Goal: Task Accomplishment & Management: Use online tool/utility

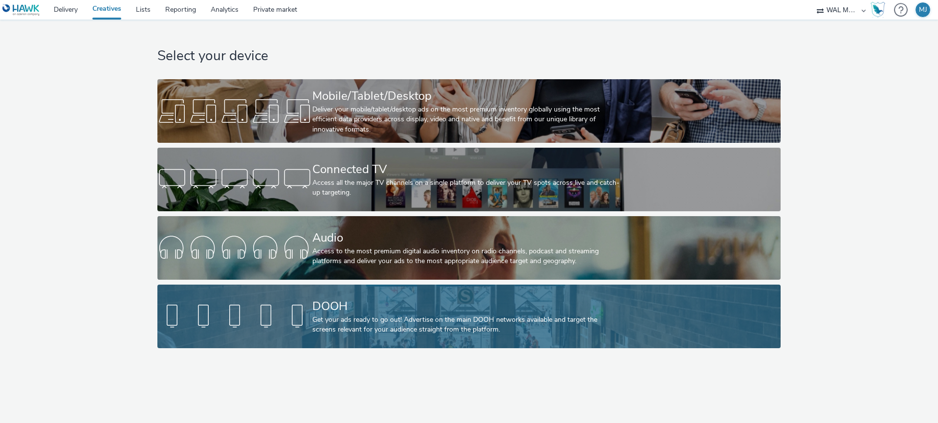
click at [201, 321] on div at bounding box center [234, 316] width 155 height 31
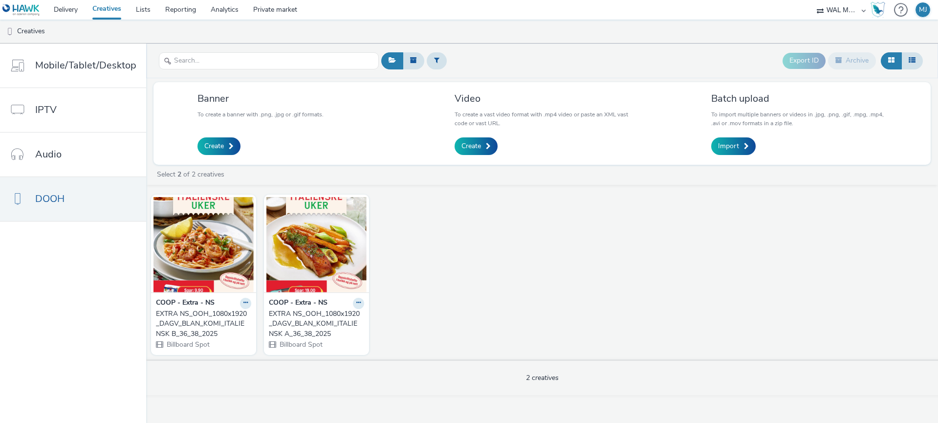
click at [357, 306] on icon at bounding box center [358, 303] width 4 height 6
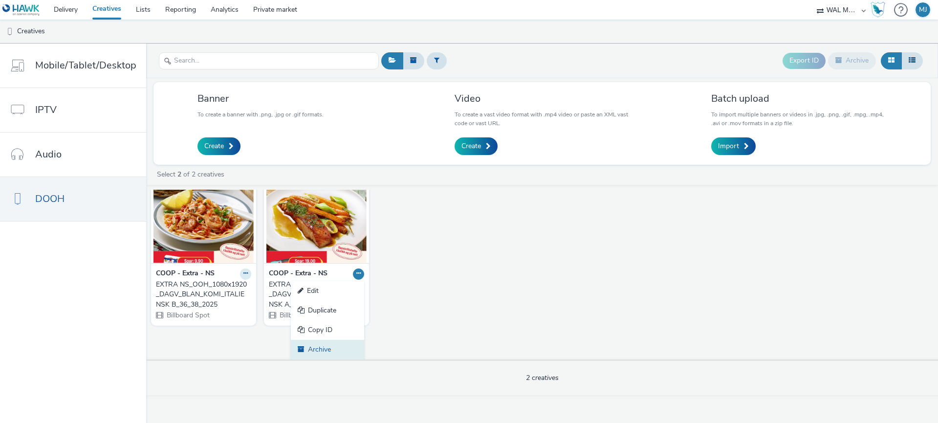
click at [322, 343] on link "Archive" at bounding box center [327, 350] width 73 height 20
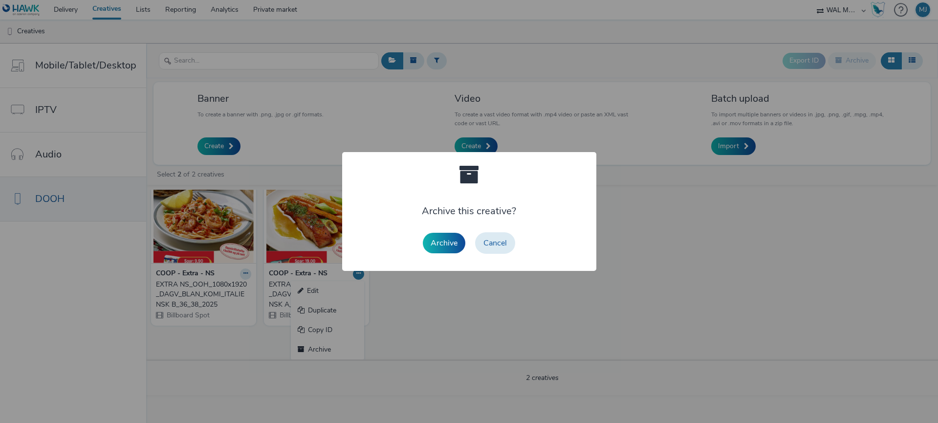
drag, startPoint x: 438, startPoint y: 235, endPoint x: 365, endPoint y: 248, distance: 74.4
click at [438, 236] on button "Archive" at bounding box center [444, 243] width 43 height 21
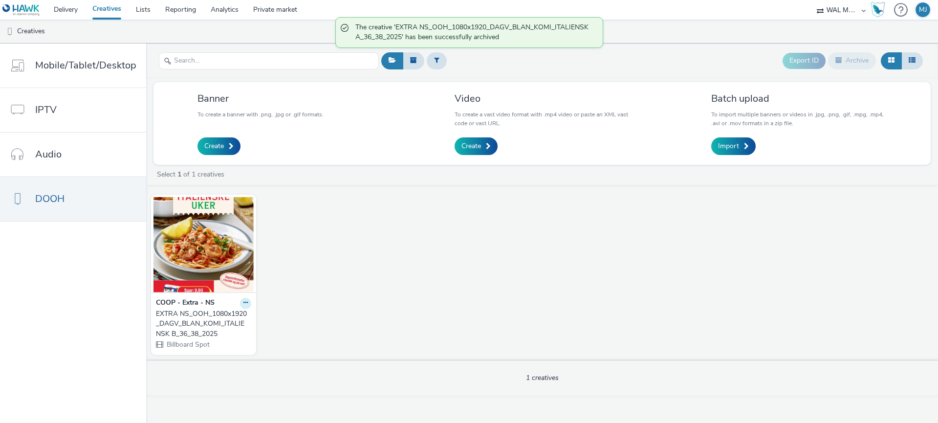
click at [243, 300] on button at bounding box center [245, 303] width 11 height 11
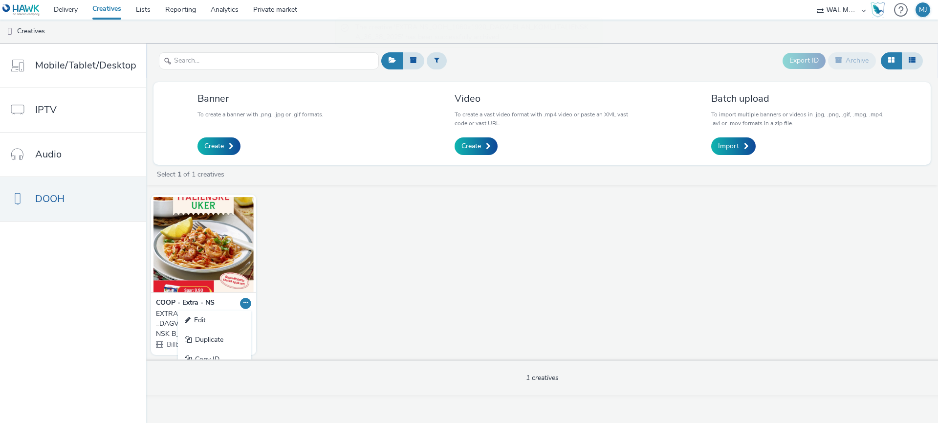
scroll to position [30, 0]
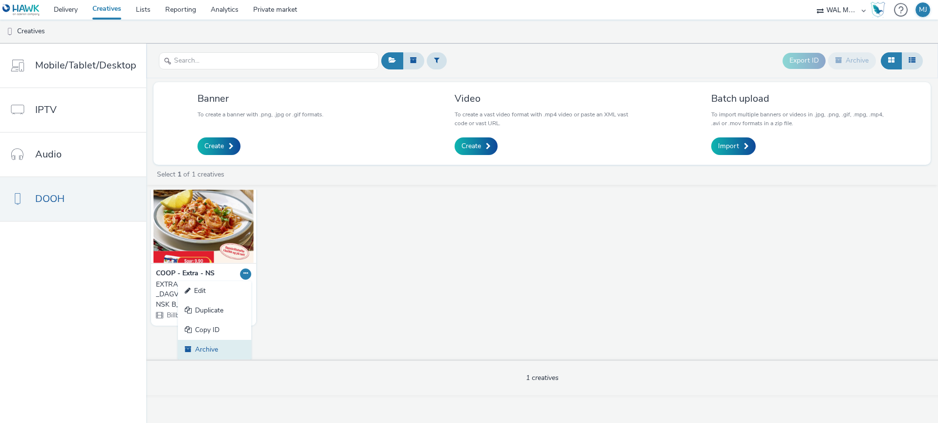
click at [217, 344] on link "Archive" at bounding box center [214, 350] width 73 height 20
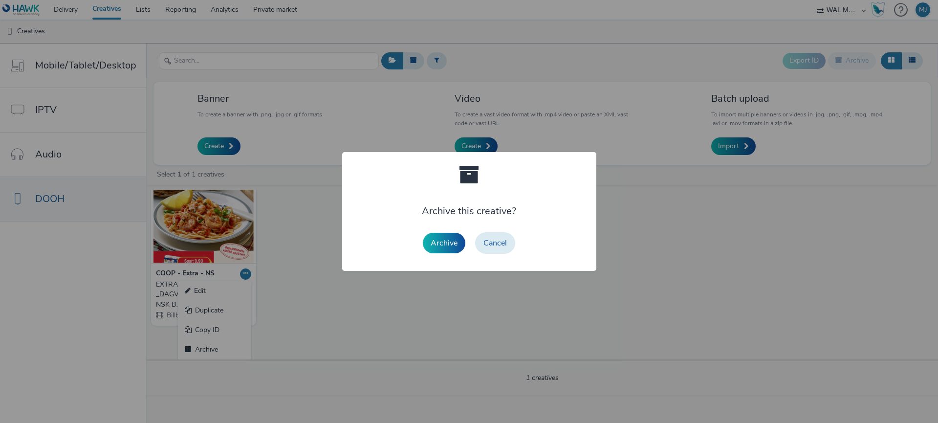
click at [434, 242] on button "Archive" at bounding box center [444, 243] width 43 height 21
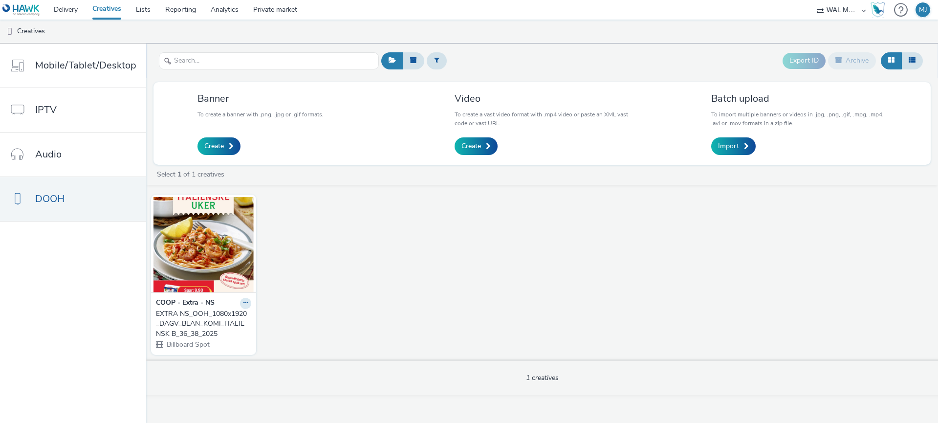
scroll to position [0, 0]
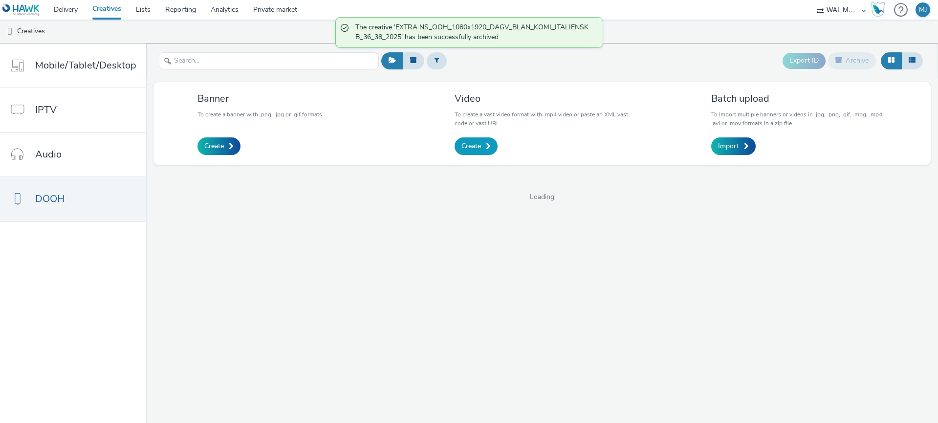
click at [474, 146] on span "Create" at bounding box center [472, 146] width 20 height 10
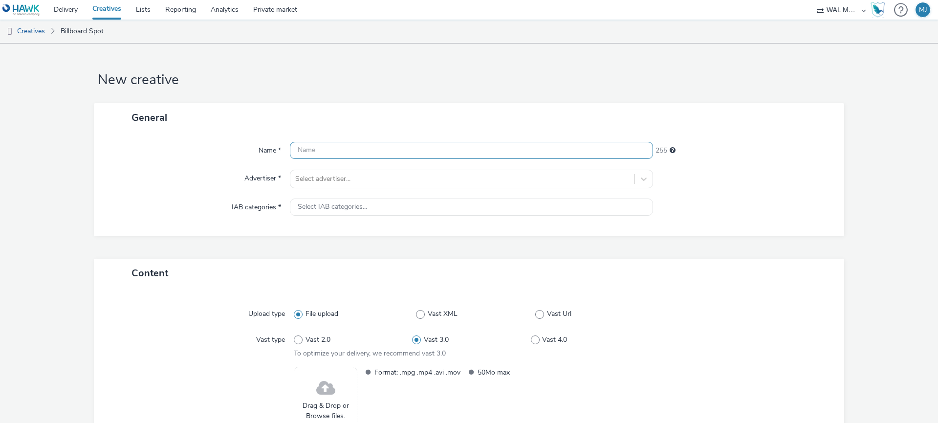
click at [315, 149] on input "text" at bounding box center [471, 150] width 363 height 17
paste input "EXTRA NS_OOH_1080x1920_DAGV_BLAN_KOMI_ITALIENSK 1_36_38_2025"
type input "EXTRA NS_OOH_1080x1920_DAGV_BLAN_KOMI_ITALIENSK 1_36_38_2025"
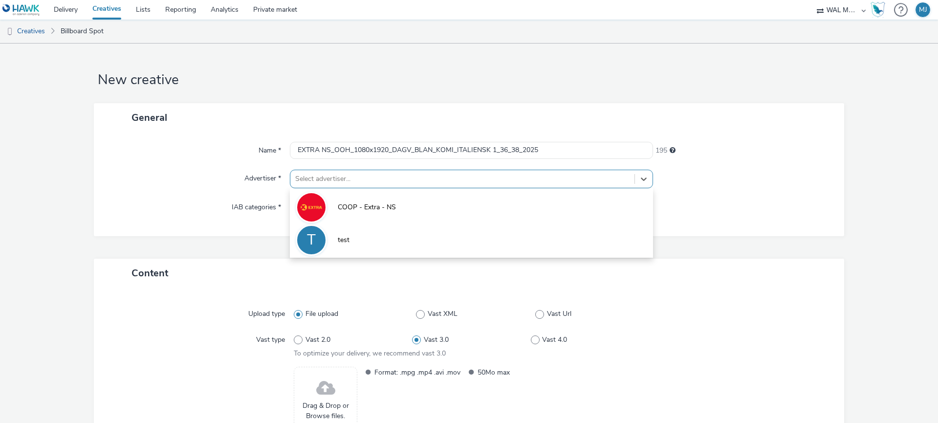
click at [308, 181] on div at bounding box center [462, 179] width 334 height 12
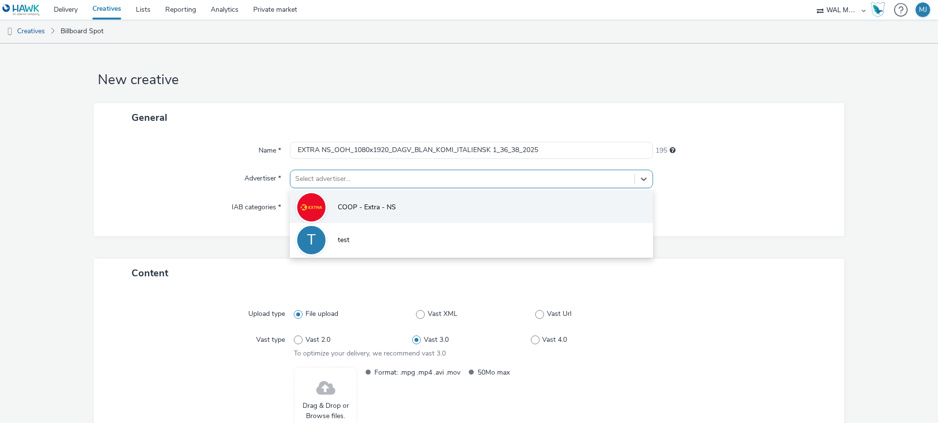
click at [317, 210] on img at bounding box center [311, 207] width 28 height 28
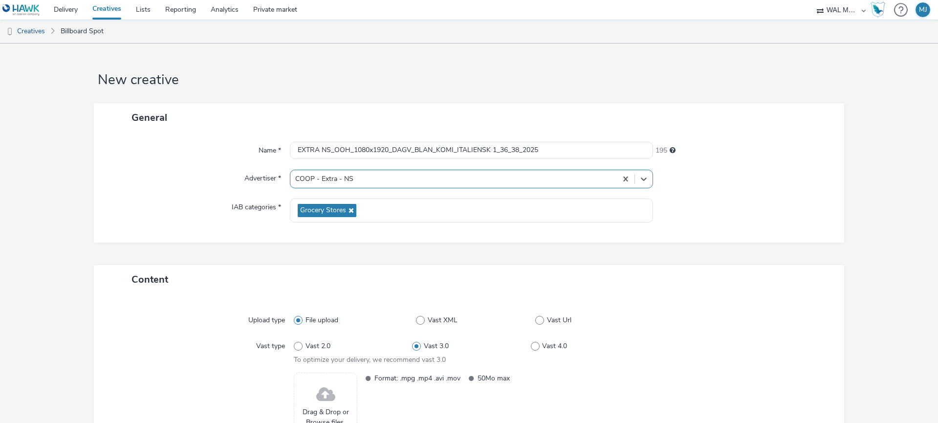
click at [204, 262] on div "General Name * EXTRA NS_OOH_1080x1920_DAGV_BLAN_KOMI_ITALIENSK 1_36_38_2025 195…" at bounding box center [469, 184] width 750 height 162
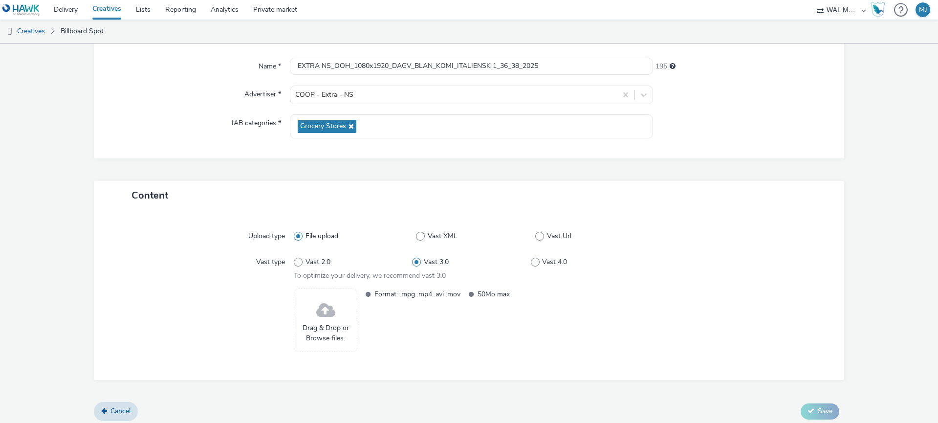
scroll to position [89, 0]
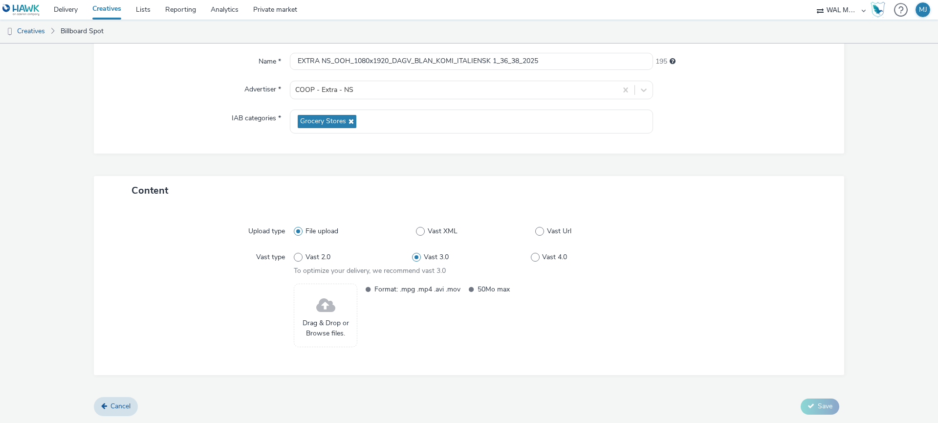
click at [326, 315] on span at bounding box center [325, 306] width 19 height 26
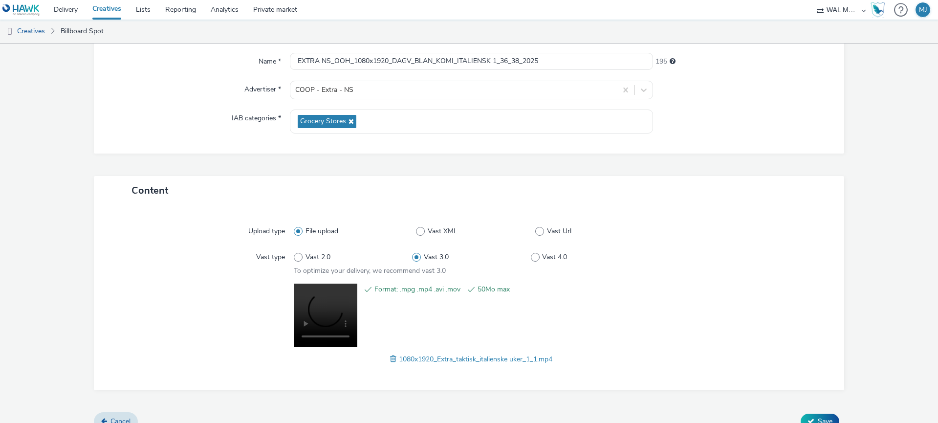
scroll to position [104, 0]
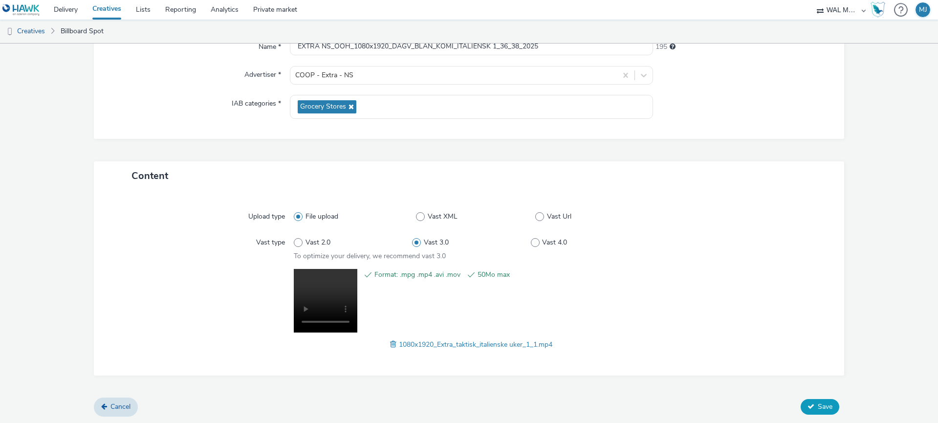
click at [815, 406] on button "Save" at bounding box center [820, 407] width 39 height 16
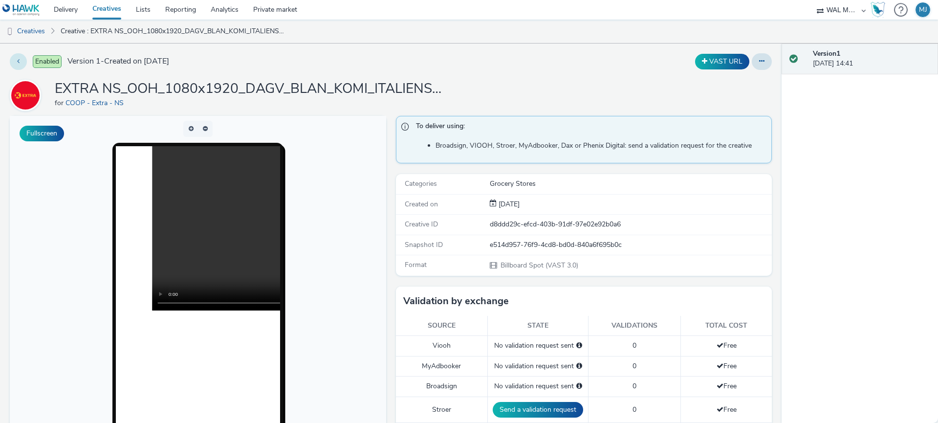
click at [17, 62] on button at bounding box center [18, 61] width 17 height 17
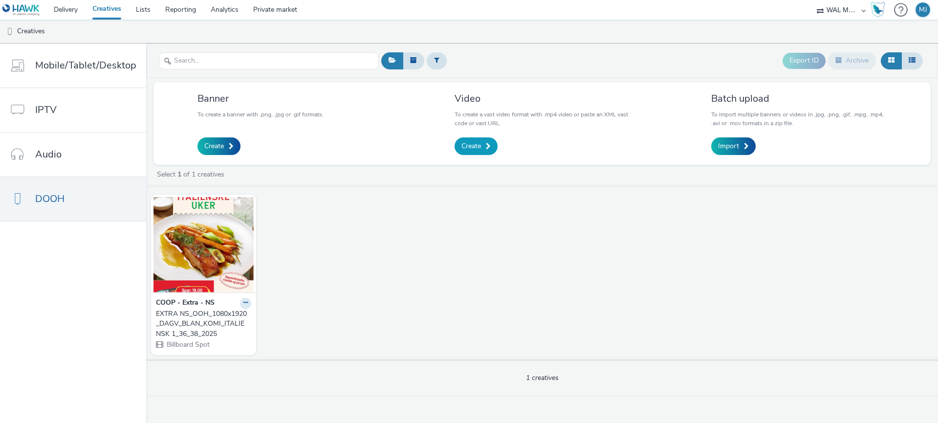
click at [471, 148] on span "Create" at bounding box center [472, 146] width 20 height 10
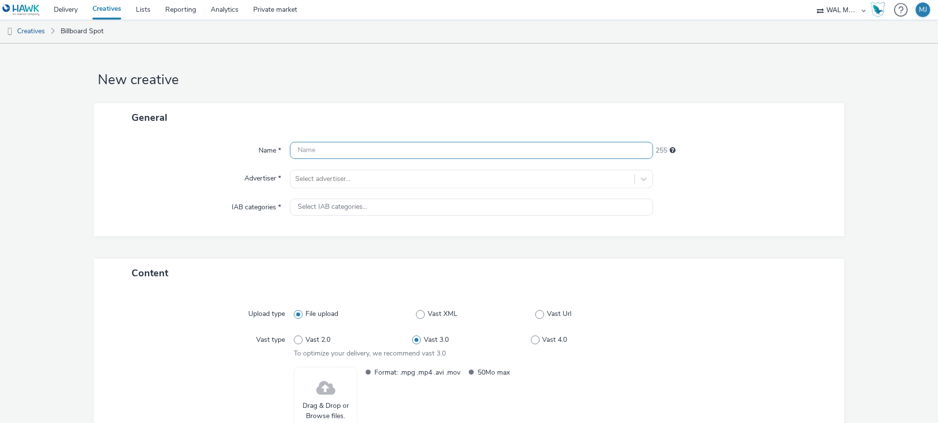
click at [327, 149] on input "text" at bounding box center [471, 150] width 363 height 17
paste input "EXTRA NS_OOH_1080x1920_DAGV_BLAN_KOMI_ITALIENSK 2_36_38_2025"
type input "EXTRA NS_OOH_1080x1920_DAGV_BLAN_KOMI_ITALIENSK 2_36_38_2025"
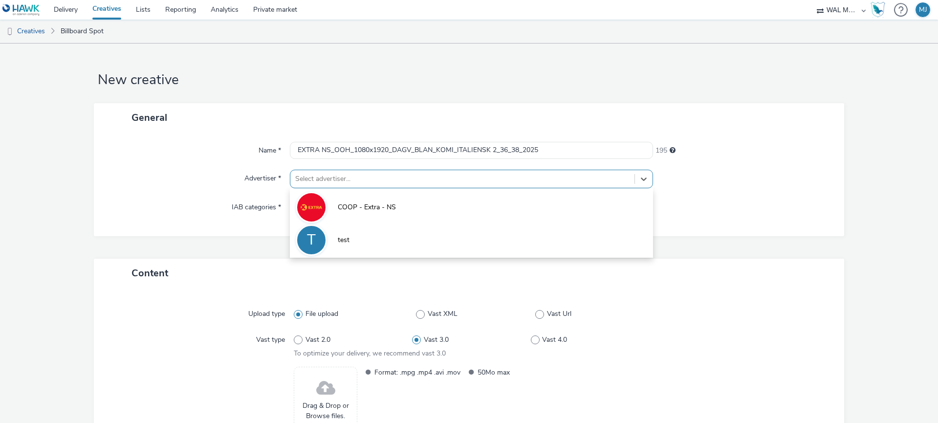
click at [328, 176] on div at bounding box center [462, 179] width 334 height 12
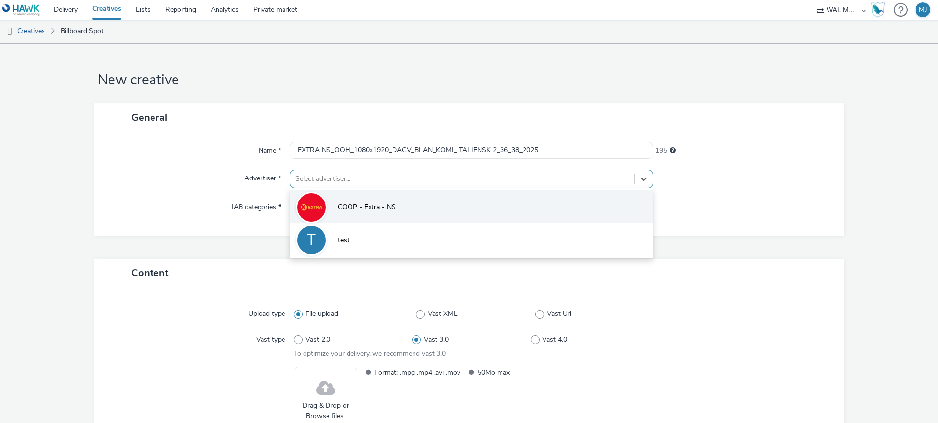
click at [325, 212] on div at bounding box center [311, 207] width 31 height 31
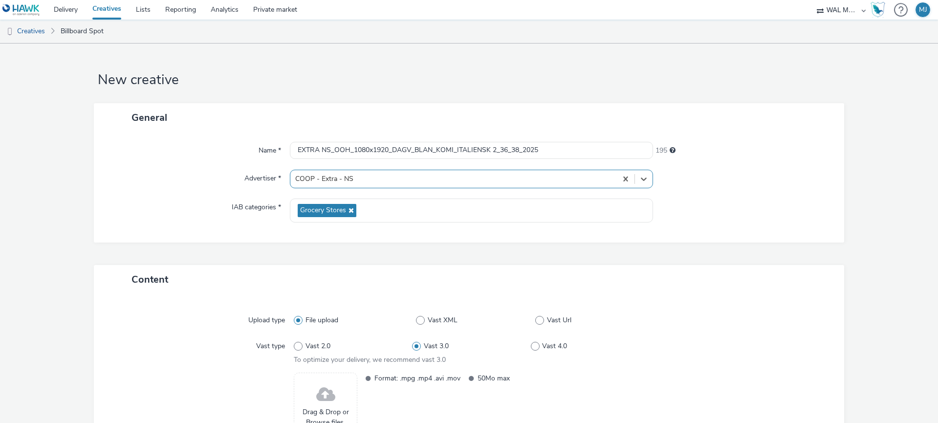
scroll to position [89, 0]
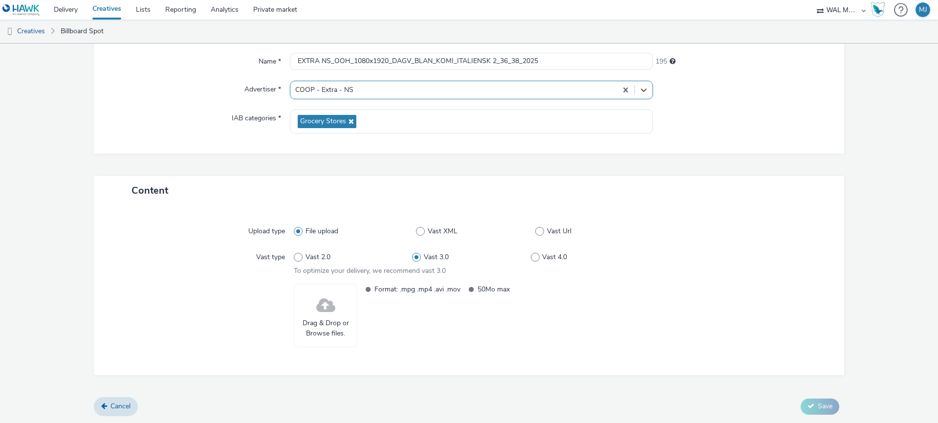
click at [335, 317] on div "Drag & Drop or Browse files." at bounding box center [326, 316] width 64 height 64
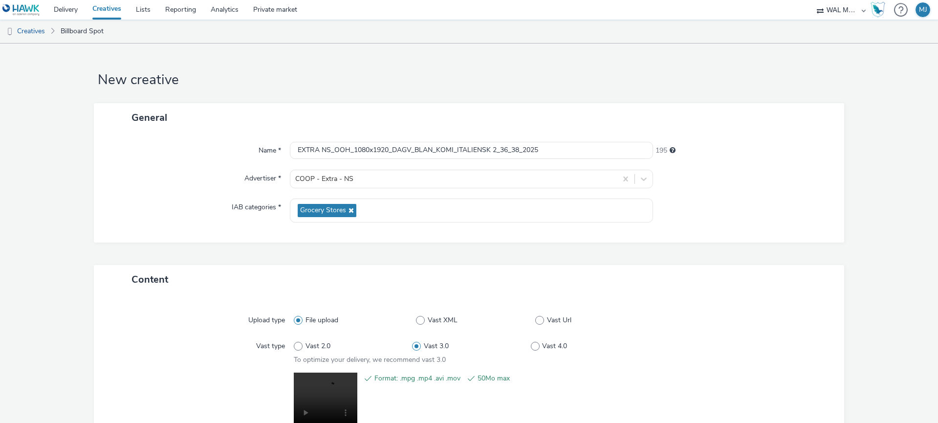
scroll to position [104, 0]
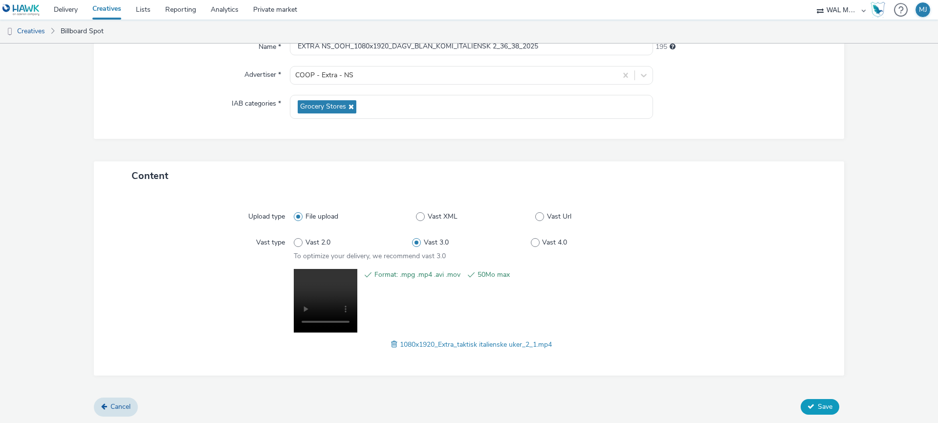
click at [815, 405] on button "Save" at bounding box center [820, 407] width 39 height 16
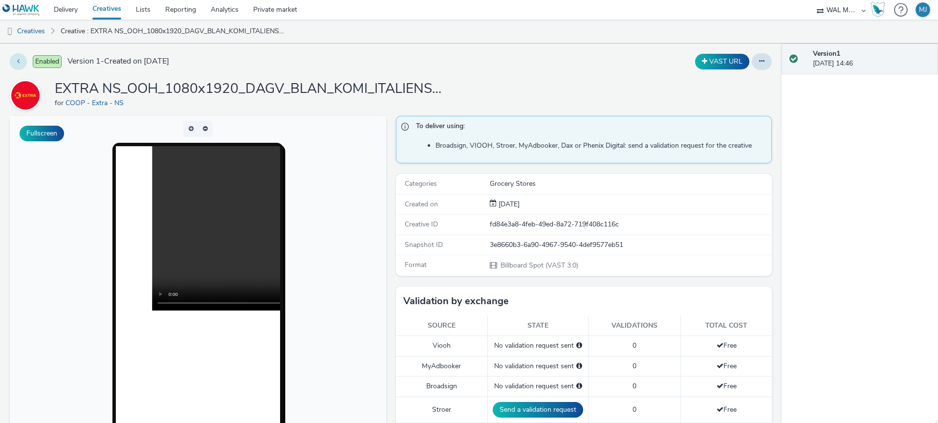
click at [20, 61] on button at bounding box center [18, 61] width 17 height 17
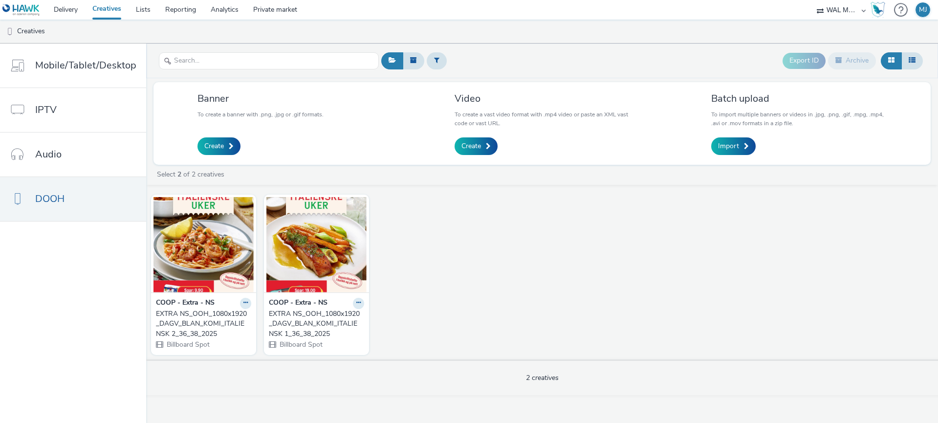
click at [339, 302] on div "COOP - Extra - NS" at bounding box center [316, 303] width 95 height 11
click at [356, 305] on icon at bounding box center [358, 303] width 4 height 6
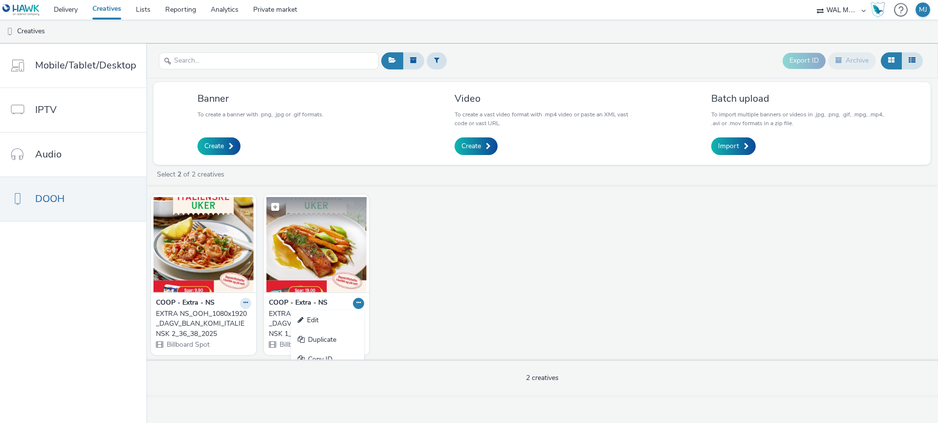
click at [310, 285] on img at bounding box center [316, 244] width 100 height 95
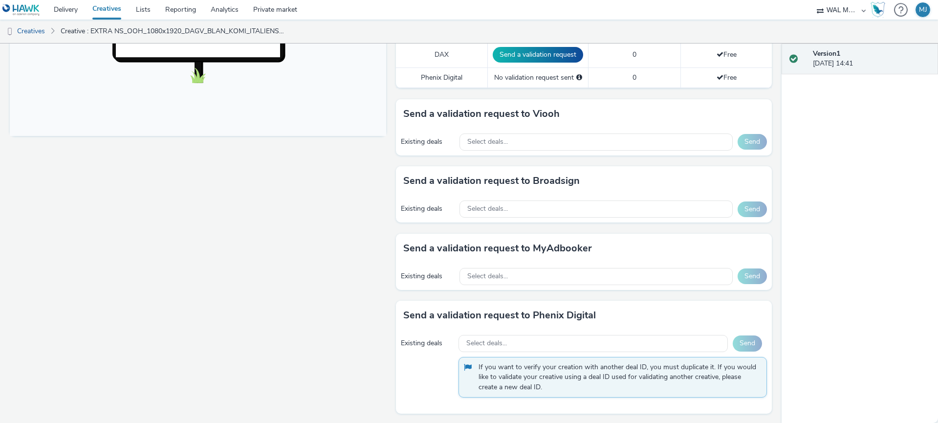
scroll to position [382, 0]
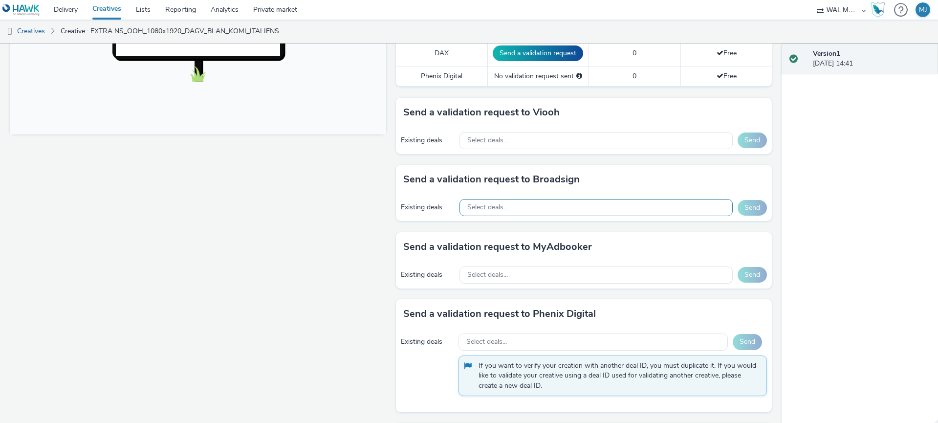
click at [514, 210] on div "Select deals..." at bounding box center [597, 207] width 274 height 17
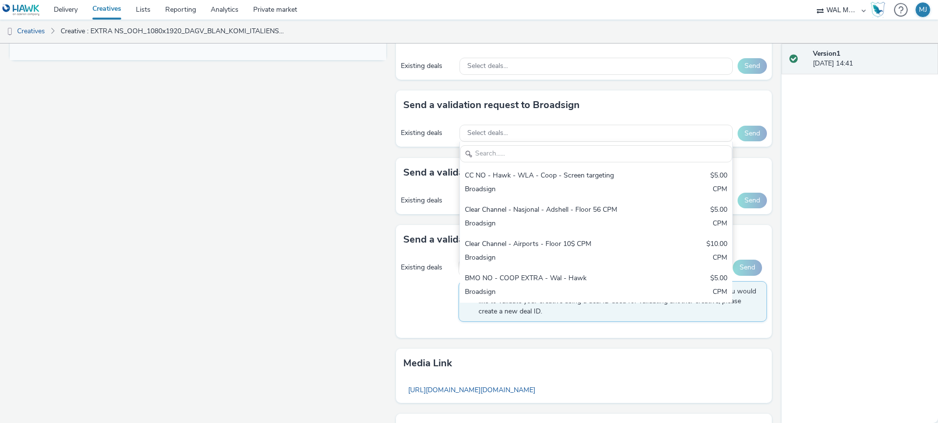
scroll to position [528, 0]
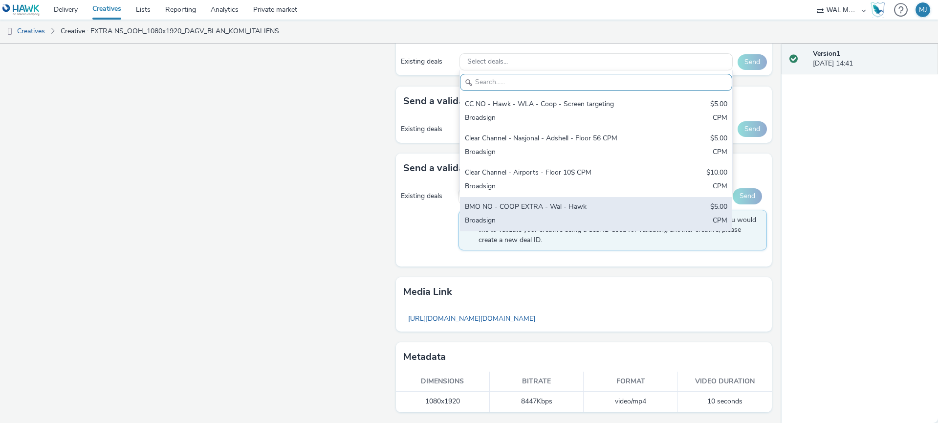
click at [500, 209] on div "BMO NO - COOP EXTRA - Wal - Hawk" at bounding box center [552, 207] width 174 height 11
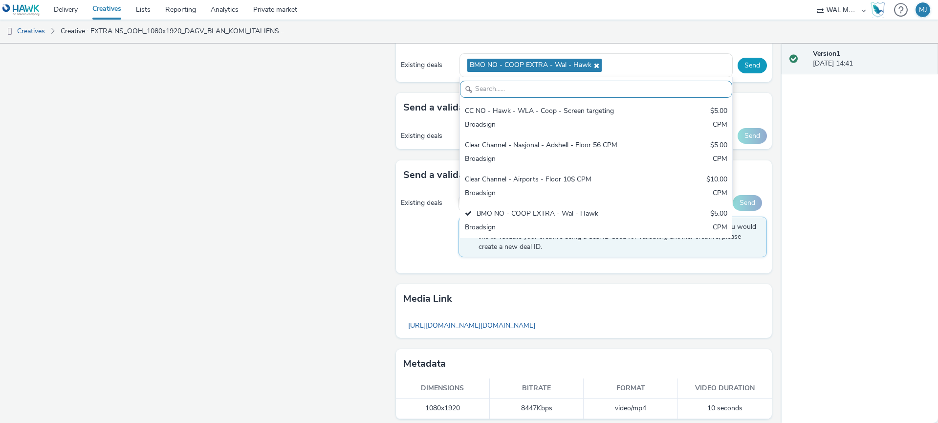
click at [752, 65] on button "Send" at bounding box center [752, 66] width 29 height 16
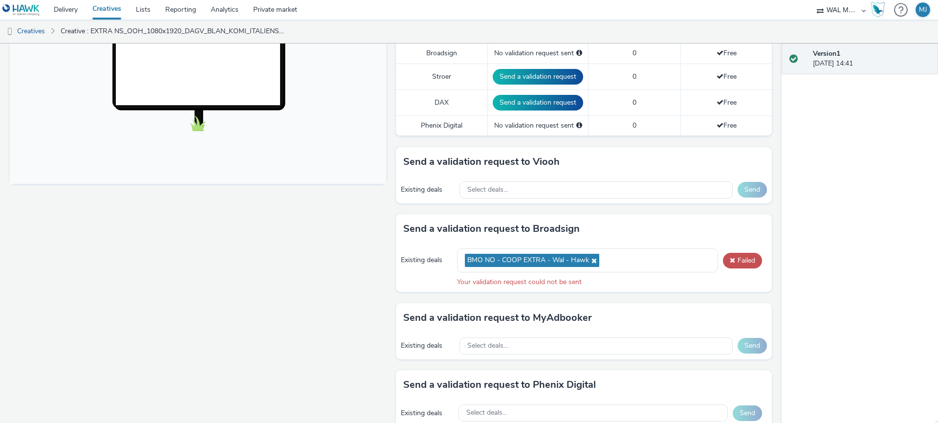
scroll to position [334, 0]
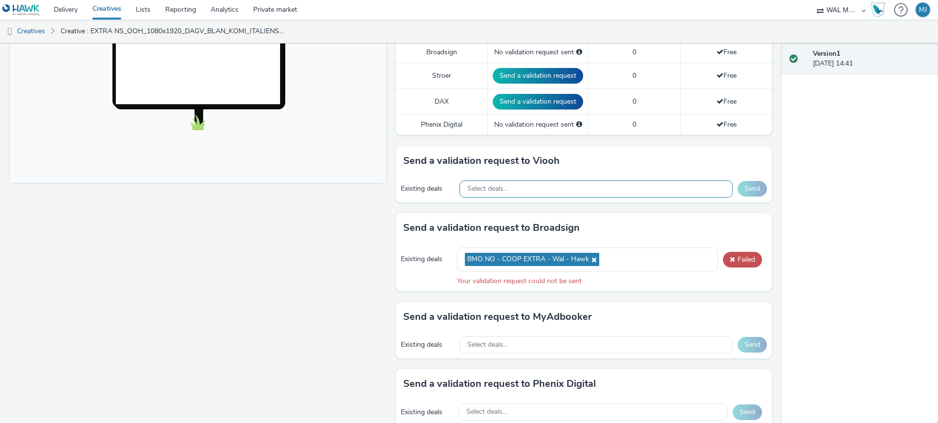
click at [510, 186] on div "Select deals..." at bounding box center [597, 188] width 274 height 17
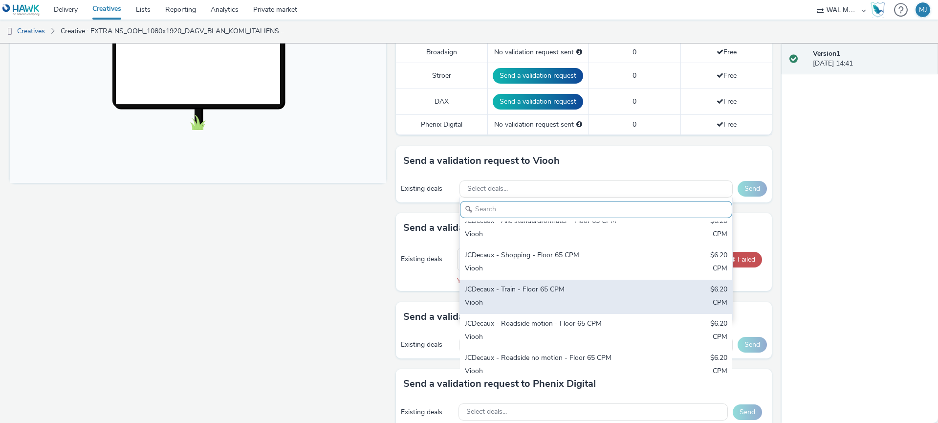
scroll to position [11, 0]
click at [503, 304] on div "Viooh" at bounding box center [552, 302] width 174 height 11
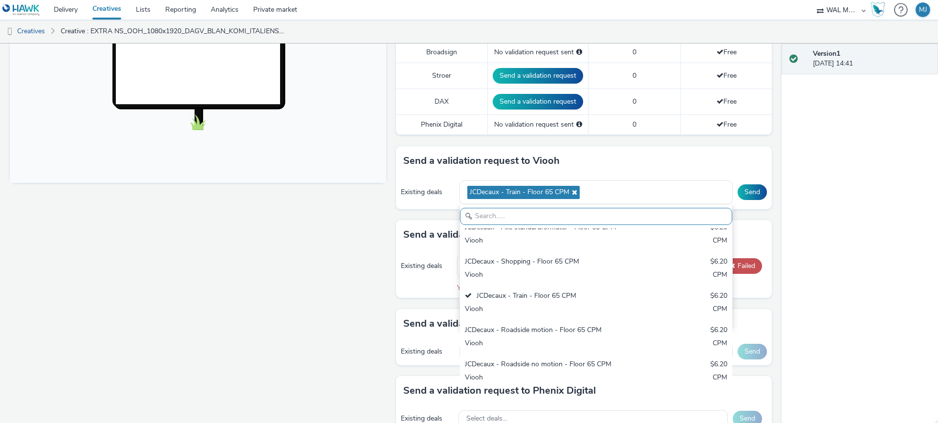
click at [751, 206] on div "Existing deals JCDecaux - Train - Floor 65 CPM JCDecaux - Alle standardformater…" at bounding box center [584, 193] width 376 height 34
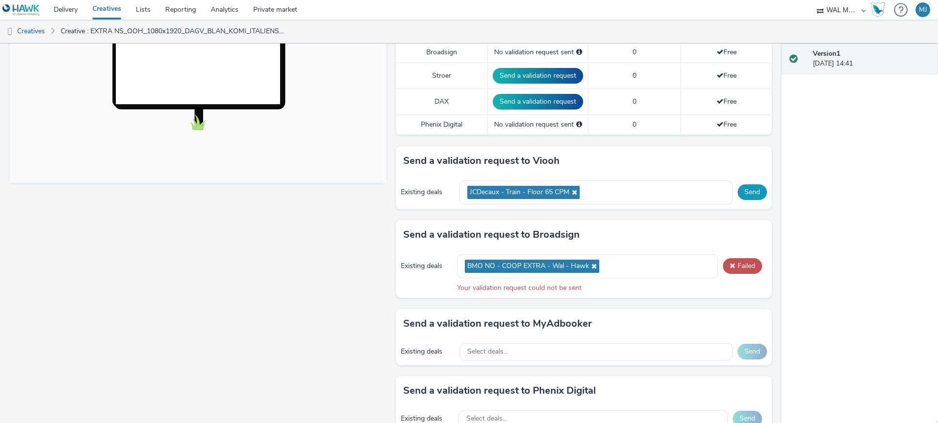
drag, startPoint x: 754, startPoint y: 192, endPoint x: 752, endPoint y: 198, distance: 6.0
click at [754, 192] on button "Send" at bounding box center [752, 192] width 29 height 16
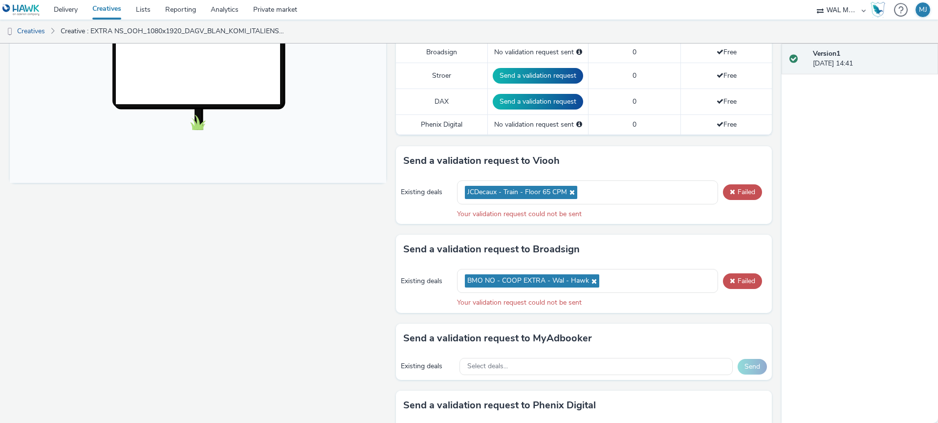
click at [689, 204] on div "Existing deals JCDecaux - Train - Floor 65 CPM Failed Your validation request c…" at bounding box center [584, 200] width 376 height 48
click at [664, 194] on div "JCDecaux - Train - Floor 65 CPM" at bounding box center [588, 192] width 262 height 24
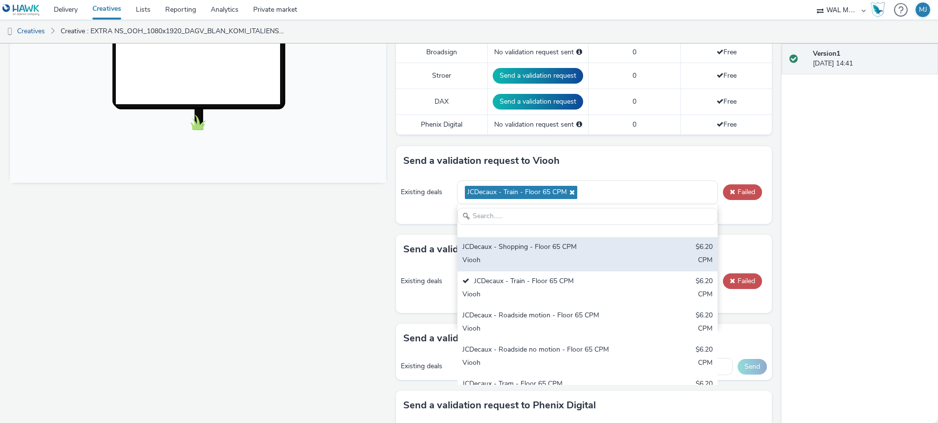
scroll to position [26, 0]
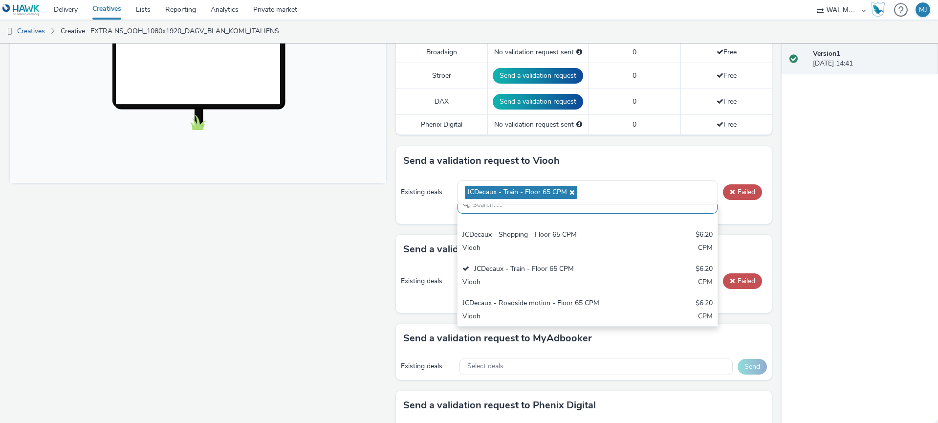
drag, startPoint x: 292, startPoint y: 270, endPoint x: 297, endPoint y: 269, distance: 4.9
click at [292, 270] on div "Fullscreen" at bounding box center [200, 221] width 381 height 879
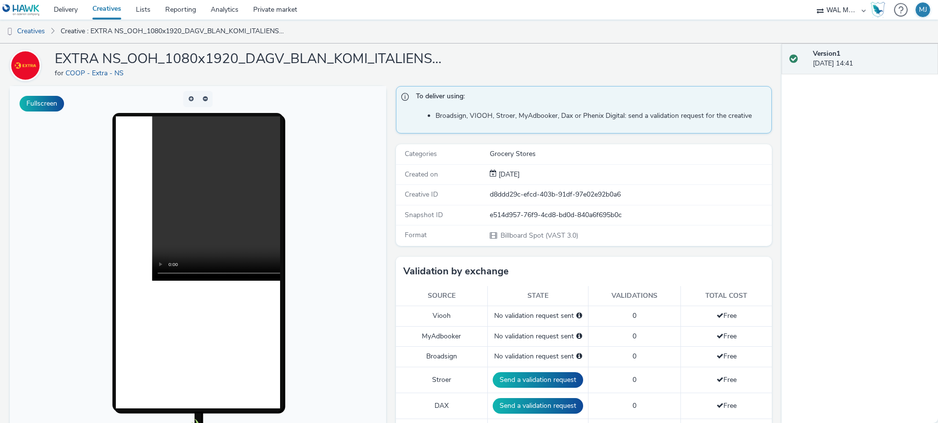
scroll to position [0, 0]
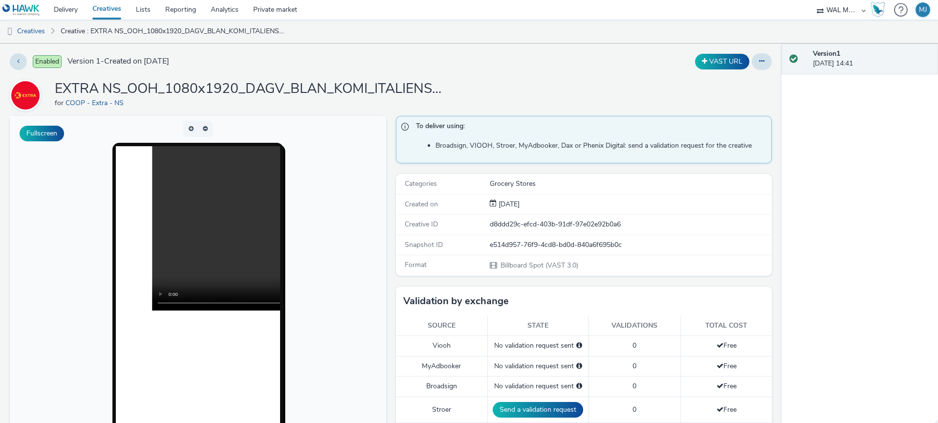
drag, startPoint x: 765, startPoint y: 64, endPoint x: 757, endPoint y: 70, distance: 10.2
click at [765, 64] on button at bounding box center [762, 61] width 20 height 17
click at [719, 82] on link "Edit" at bounding box center [735, 81] width 73 height 20
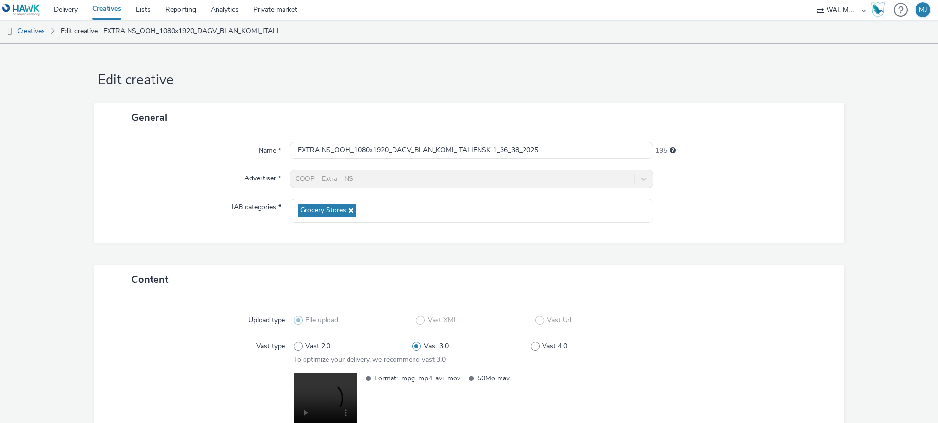
scroll to position [104, 0]
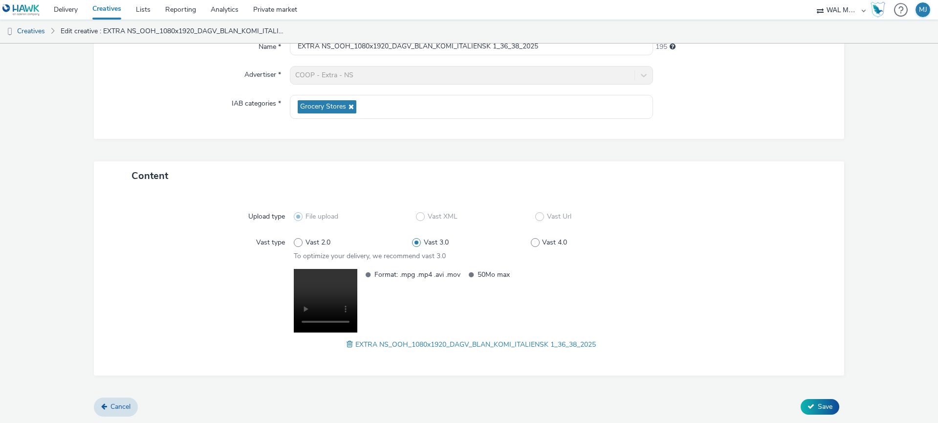
drag, startPoint x: 201, startPoint y: 299, endPoint x: 295, endPoint y: 325, distance: 97.3
click at [202, 299] on div at bounding box center [202, 309] width 182 height 81
click at [349, 344] on span at bounding box center [351, 344] width 9 height 11
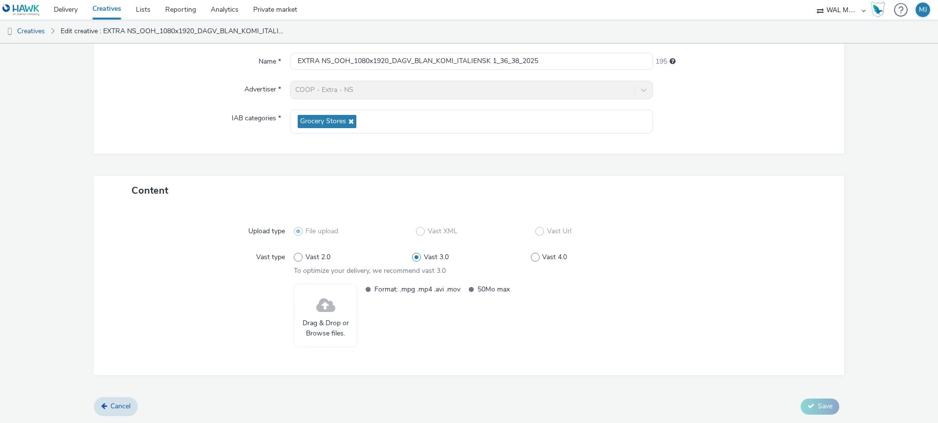
scroll to position [89, 0]
click at [315, 330] on span "Drag & Drop or Browse files." at bounding box center [325, 328] width 53 height 20
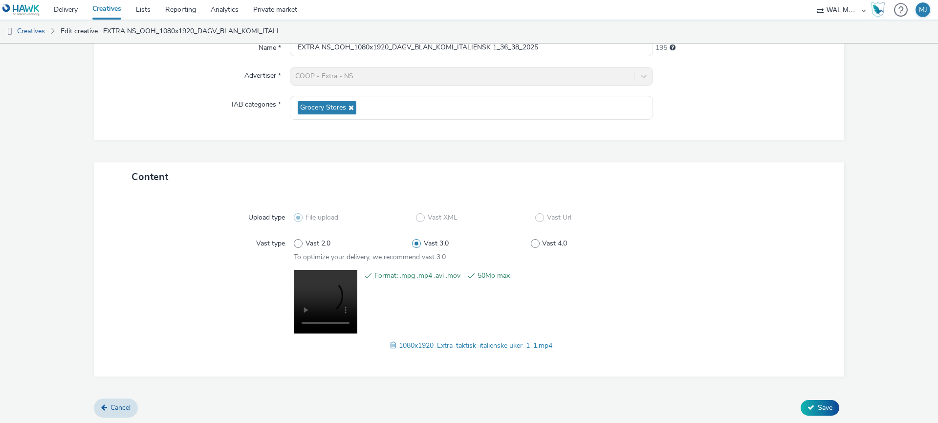
scroll to position [104, 0]
click at [822, 406] on span "Save" at bounding box center [825, 406] width 15 height 9
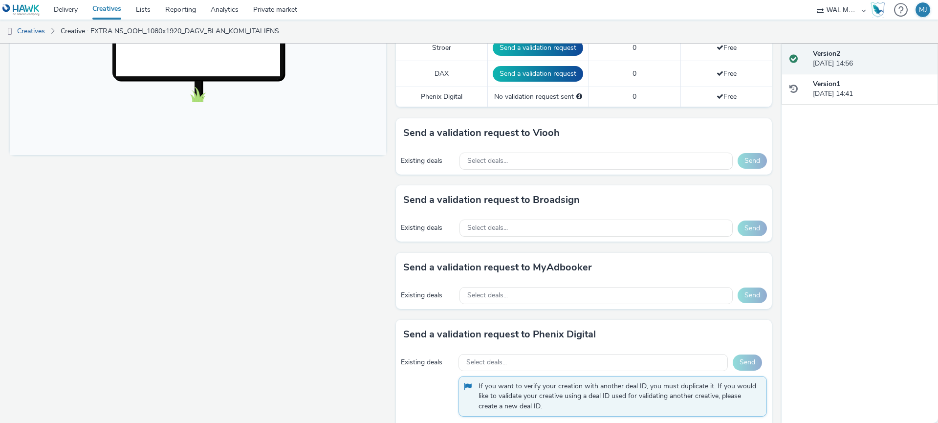
scroll to position [363, 0]
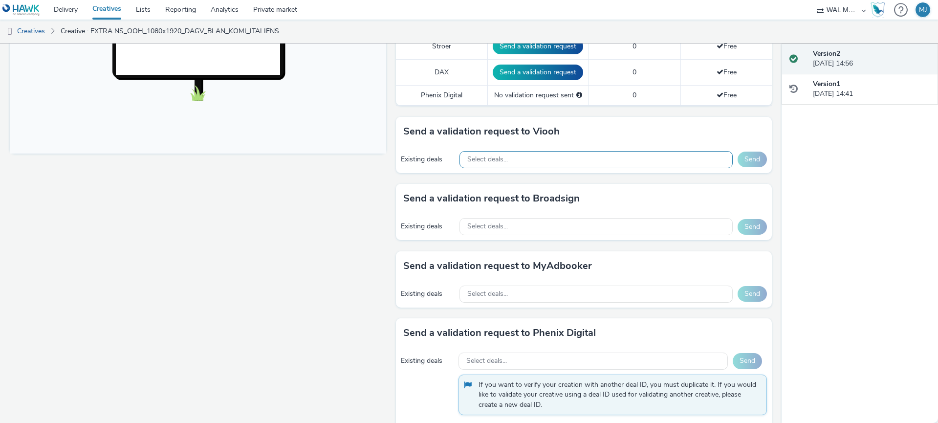
click at [530, 158] on div "Select deals..." at bounding box center [597, 159] width 274 height 17
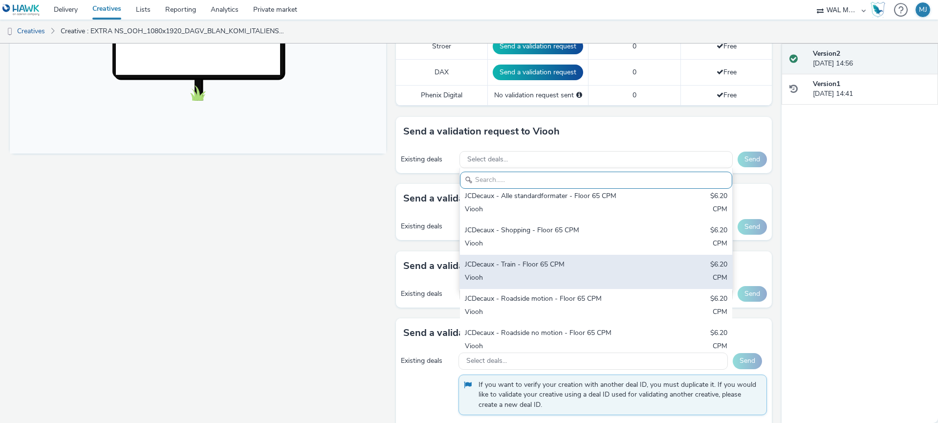
scroll to position [7, 0]
click at [532, 268] on div "JCDecaux - Train - Floor 65 CPM" at bounding box center [552, 264] width 174 height 11
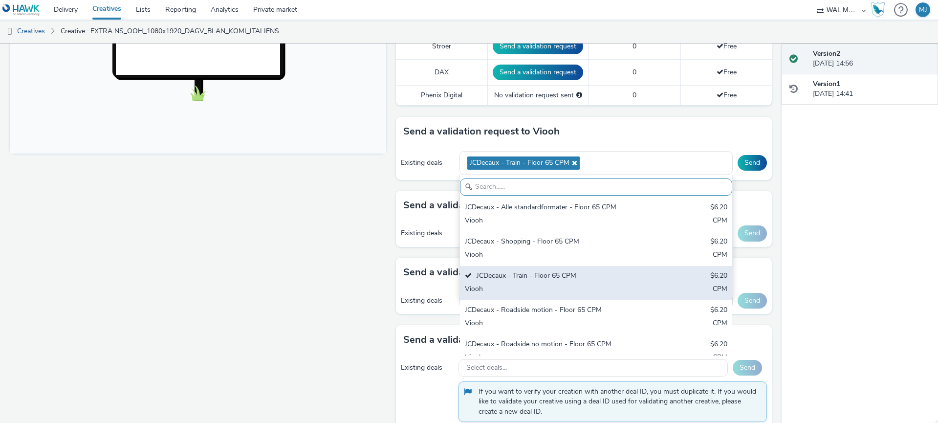
scroll to position [83, 0]
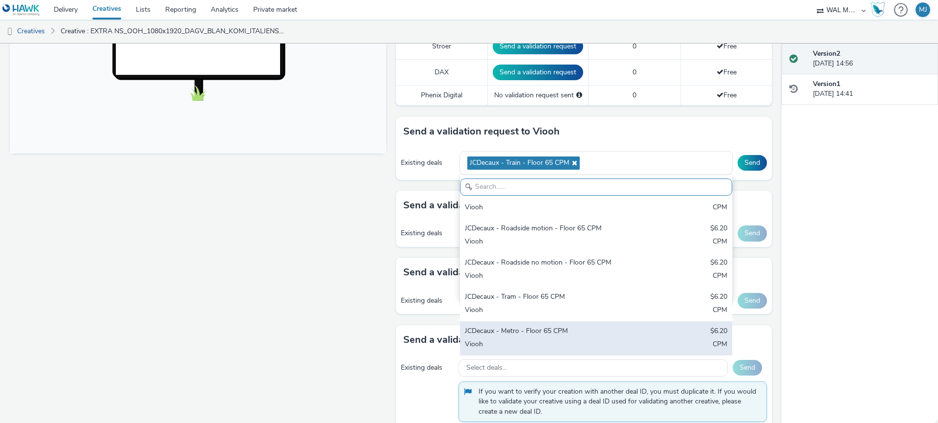
click at [523, 332] on div "JCDecaux - Metro - Floor 65 CPM" at bounding box center [552, 331] width 174 height 11
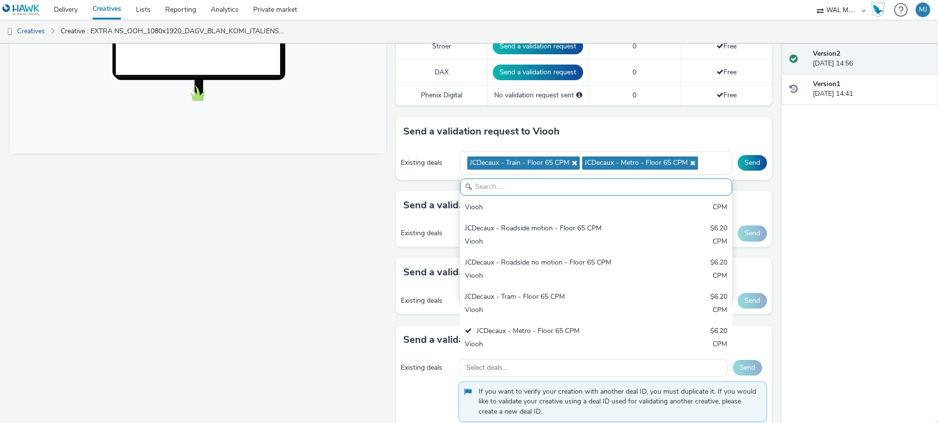
click at [776, 197] on div "Enabled Version 2 - Created on [DATE] VAST URL EXTRA NS_OOH_1080x1920_DAGV_BLAN…" at bounding box center [391, 233] width 782 height 379
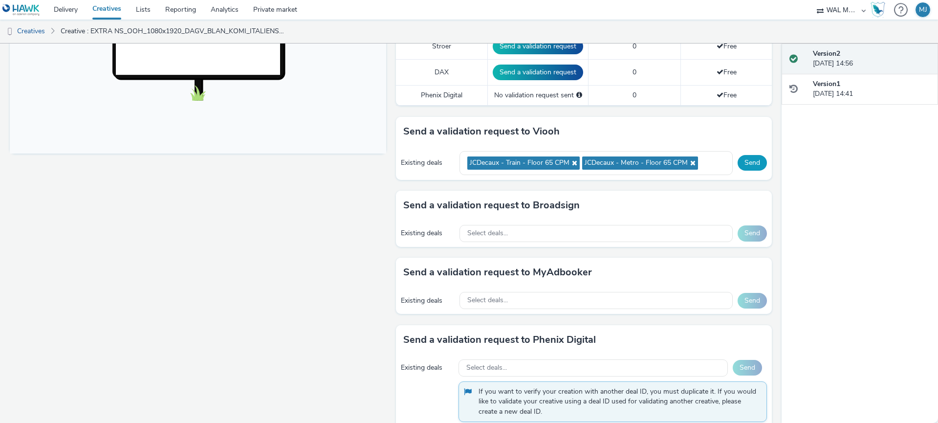
click at [755, 163] on button "Send" at bounding box center [752, 163] width 29 height 16
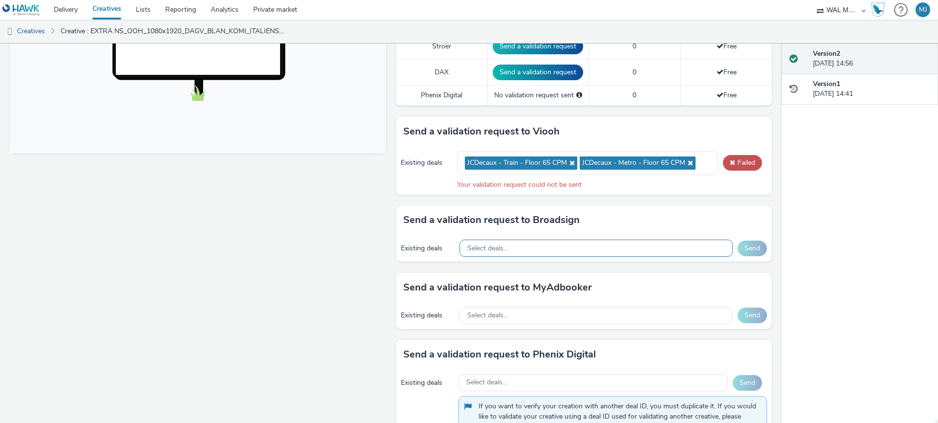
click at [519, 251] on div "Select deals..." at bounding box center [597, 248] width 274 height 17
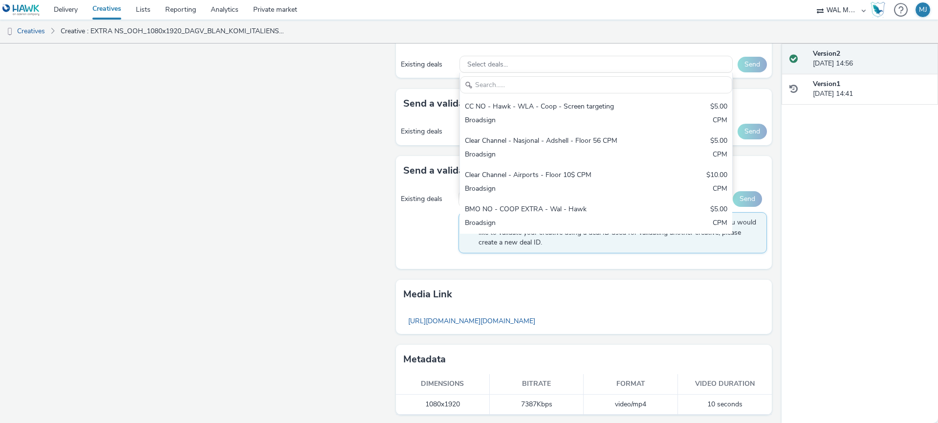
scroll to position [550, 0]
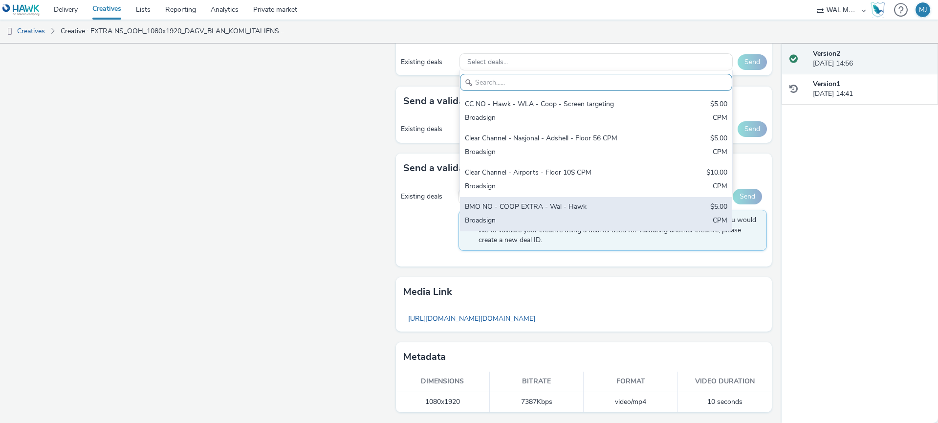
click at [523, 216] on div "Broadsign" at bounding box center [552, 221] width 174 height 11
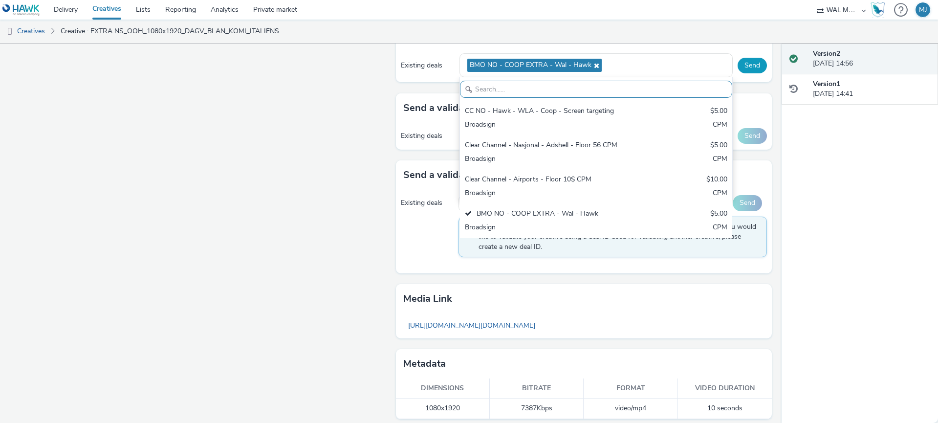
click at [749, 66] on button "Send" at bounding box center [752, 66] width 29 height 16
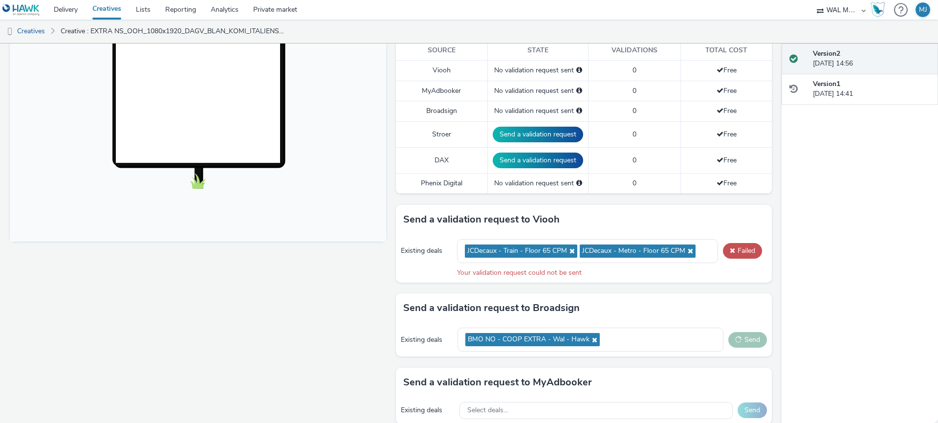
scroll to position [0, 0]
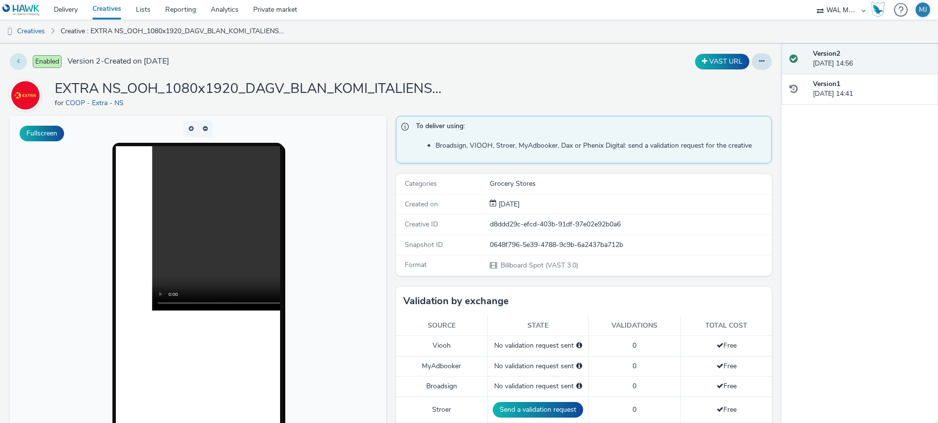
click at [24, 63] on button at bounding box center [18, 61] width 17 height 17
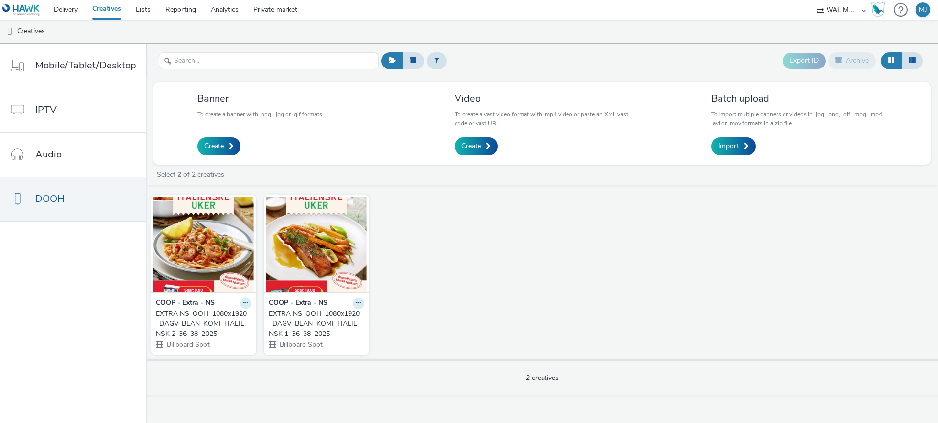
click at [243, 305] on icon at bounding box center [245, 303] width 4 height 6
click at [228, 319] on link "Edit" at bounding box center [214, 320] width 73 height 20
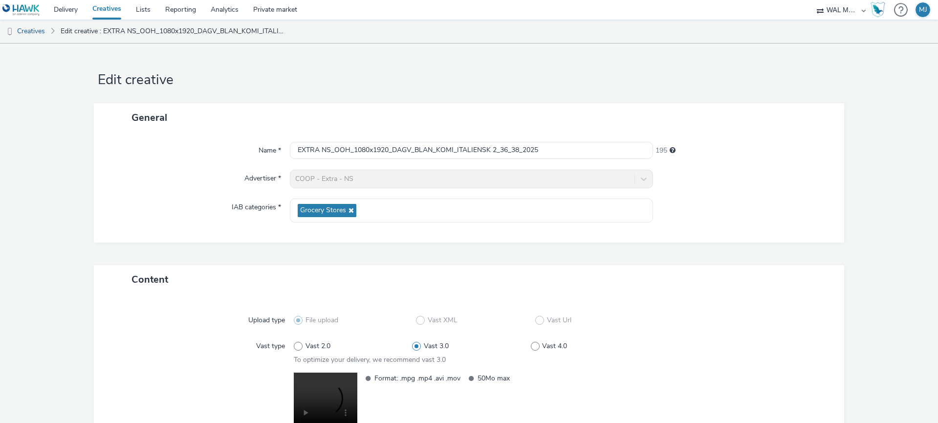
scroll to position [104, 0]
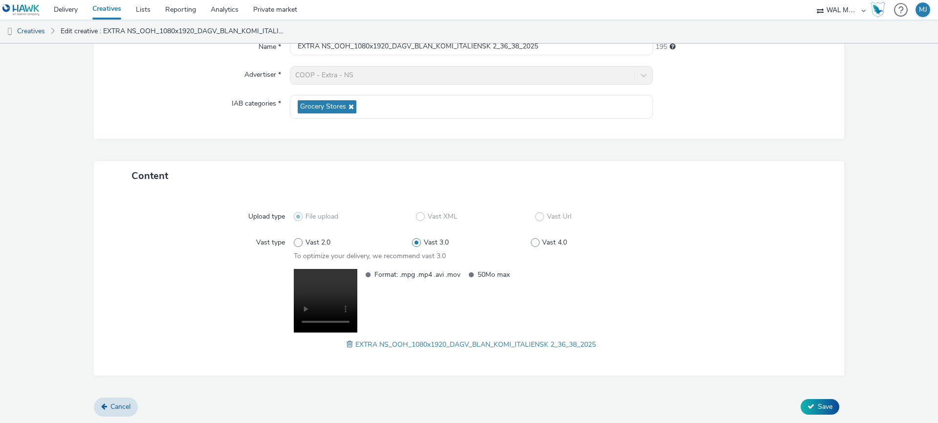
click at [347, 344] on span at bounding box center [351, 344] width 9 height 11
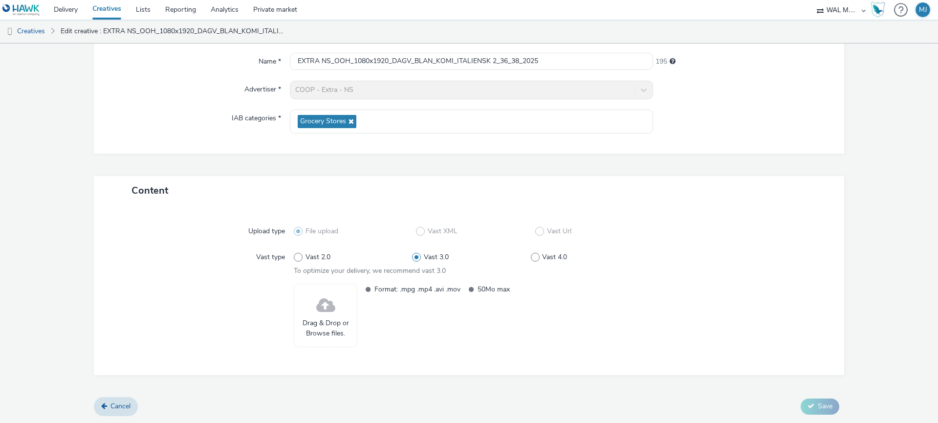
click at [320, 324] on span "Drag & Drop or Browse files." at bounding box center [325, 328] width 53 height 20
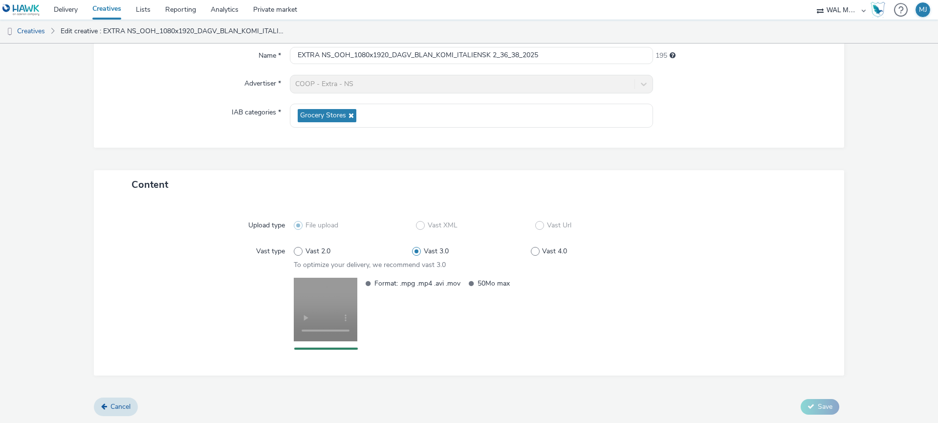
scroll to position [104, 0]
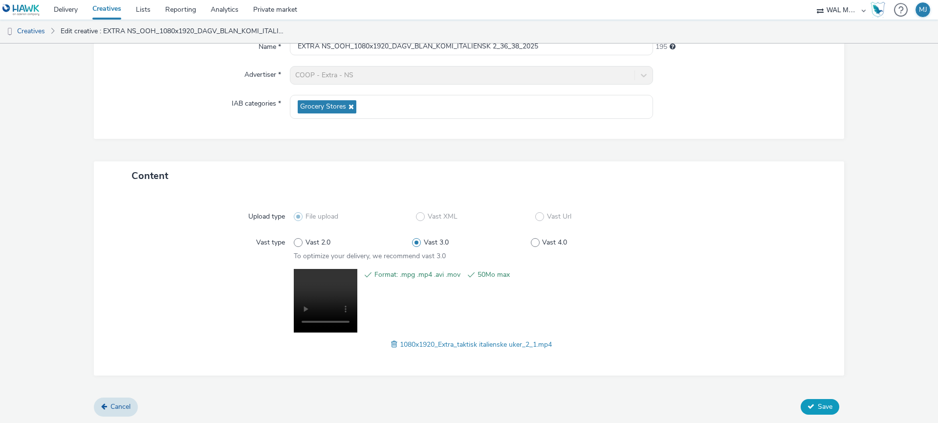
click at [815, 407] on button "Save" at bounding box center [820, 407] width 39 height 16
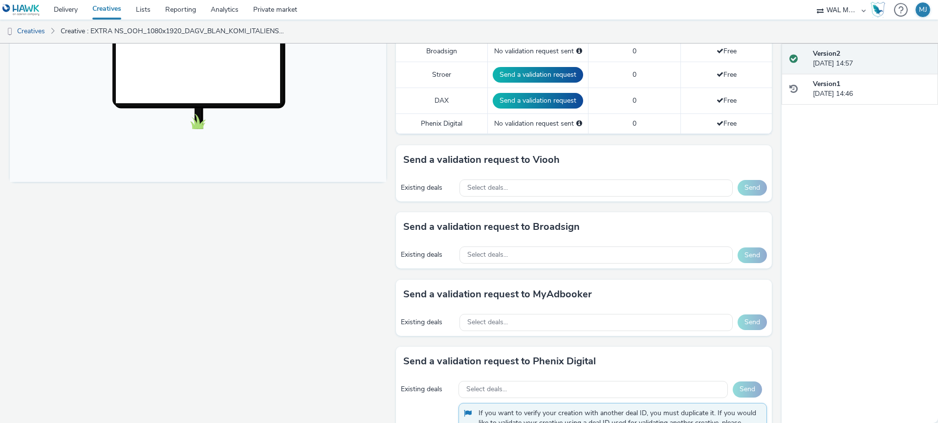
scroll to position [331, 0]
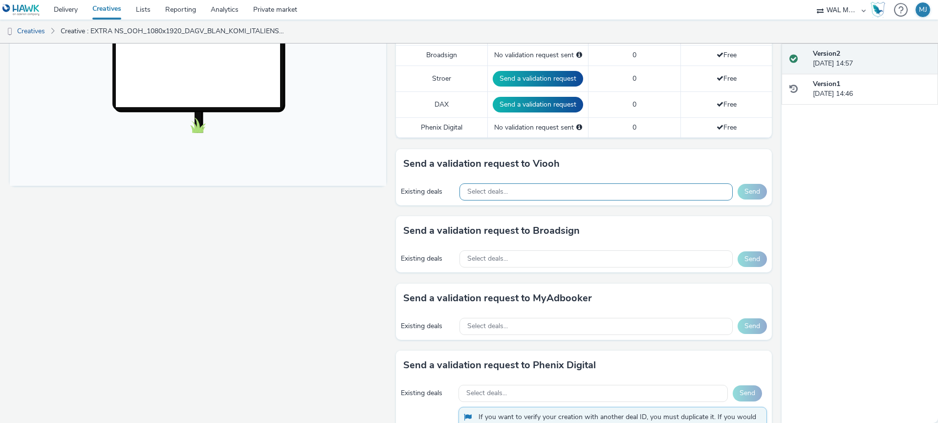
click at [498, 196] on span "Select deals..." at bounding box center [487, 192] width 41 height 8
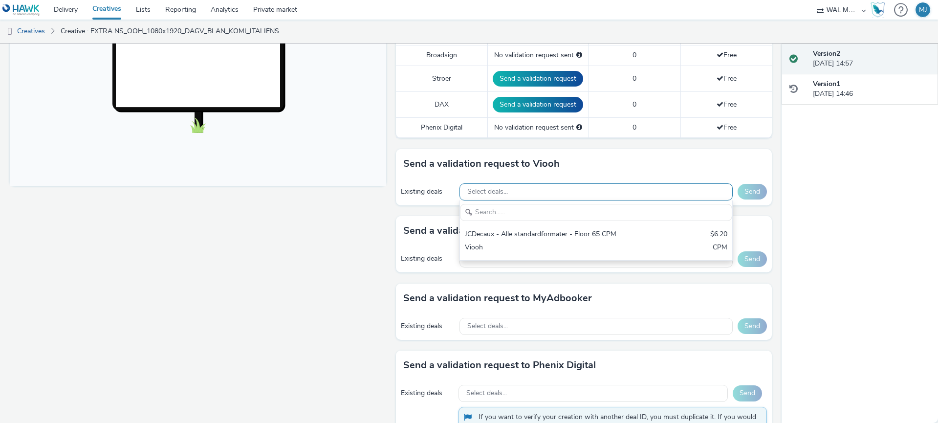
scroll to position [0, 0]
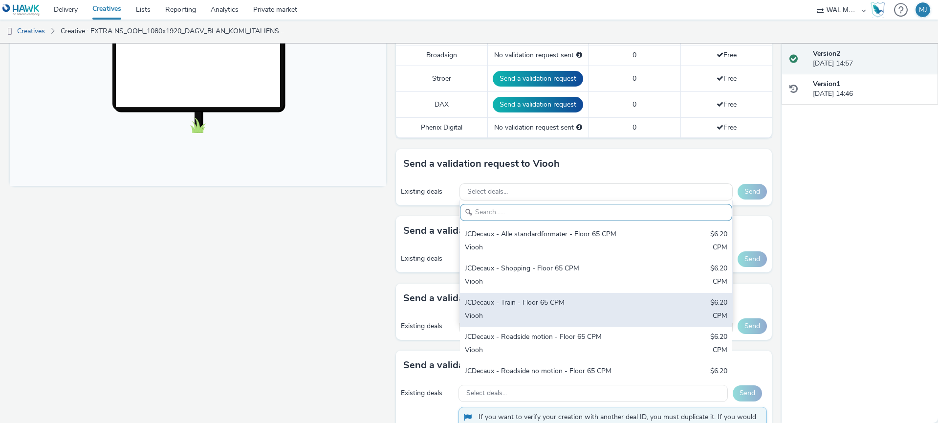
click at [495, 306] on div "JCDecaux - Train - Floor 65 CPM" at bounding box center [552, 303] width 174 height 11
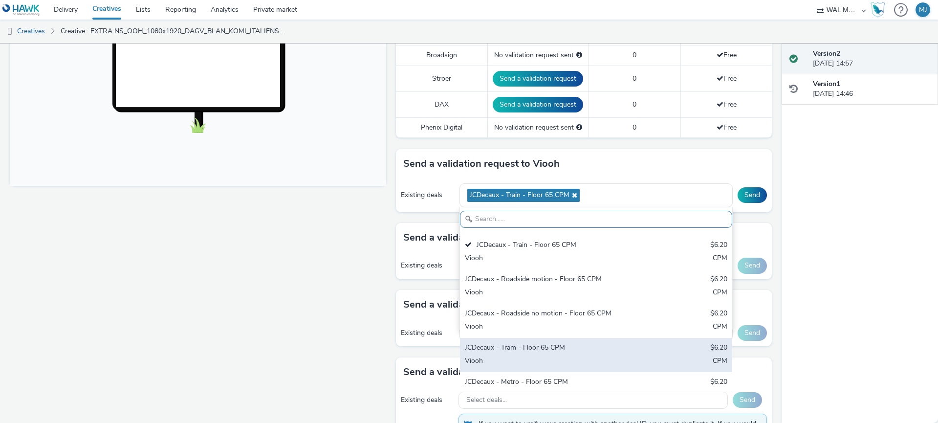
scroll to position [83, 0]
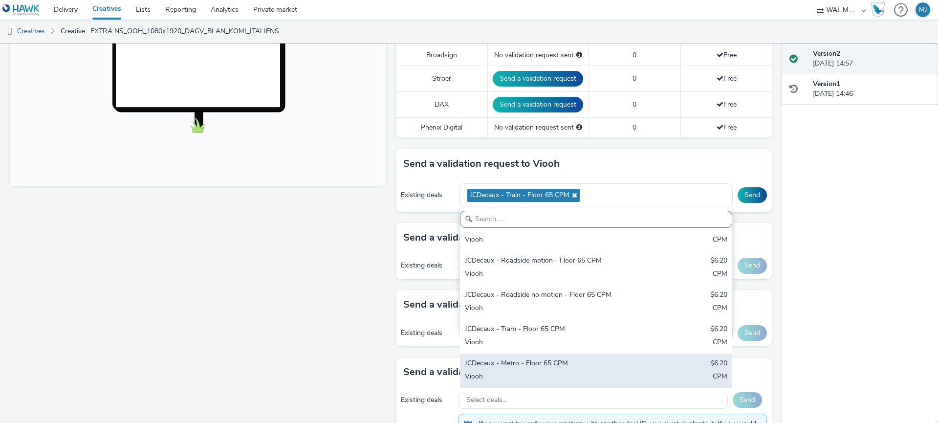
click at [495, 363] on div "JCDecaux - Metro - Floor 65 CPM" at bounding box center [552, 363] width 174 height 11
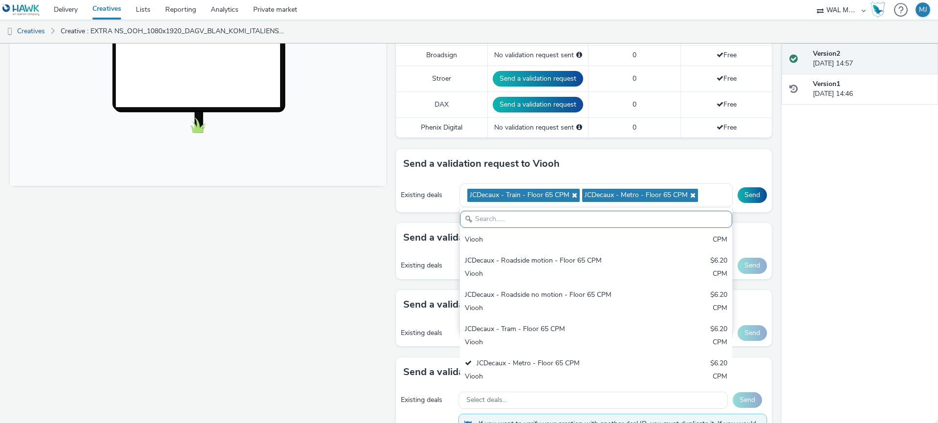
drag, startPoint x: 310, startPoint y: 334, endPoint x: 340, endPoint y: 329, distance: 30.3
click at [311, 333] on div "Fullscreen" at bounding box center [200, 206] width 381 height 842
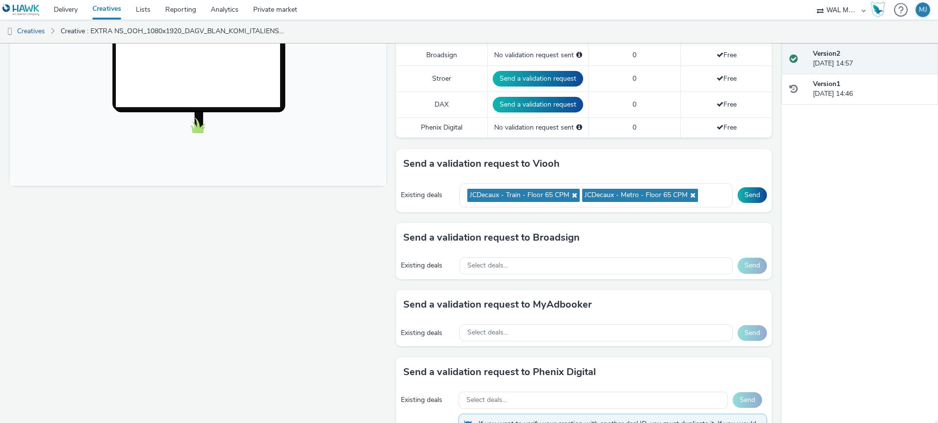
drag, startPoint x: 759, startPoint y: 194, endPoint x: 712, endPoint y: 224, distance: 55.6
click at [758, 194] on button "Send" at bounding box center [752, 195] width 29 height 16
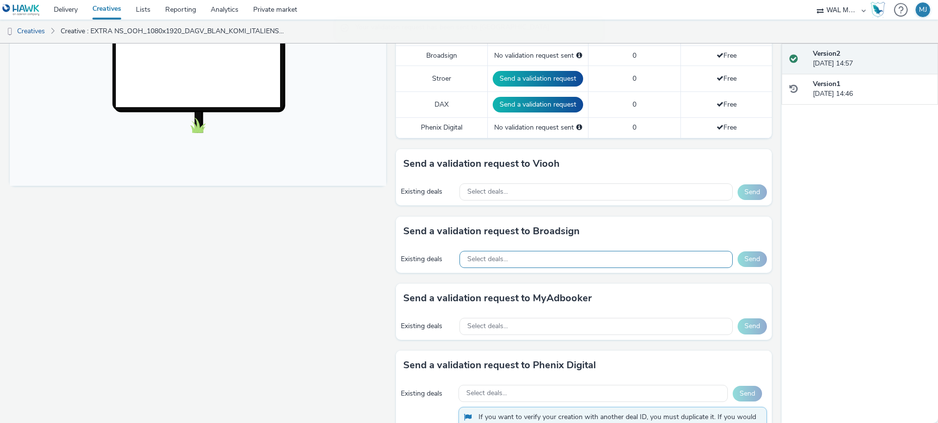
click at [590, 253] on div "Select deals..." at bounding box center [597, 259] width 274 height 17
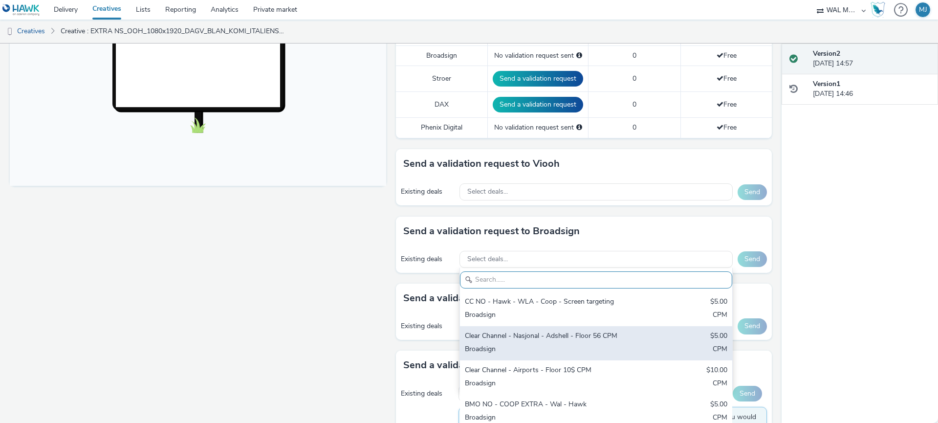
scroll to position [529, 0]
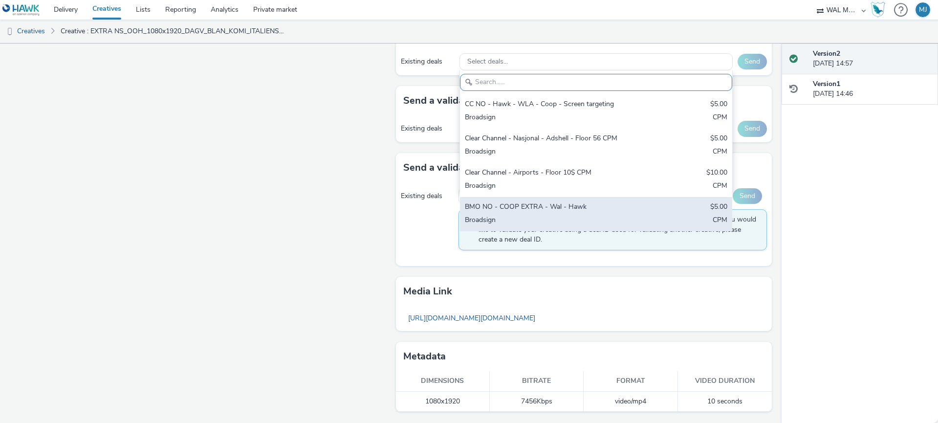
click at [539, 213] on div "BMO NO - COOP EXTRA - Wal - Hawk $5.00 Broadsign CPM" at bounding box center [596, 214] width 273 height 34
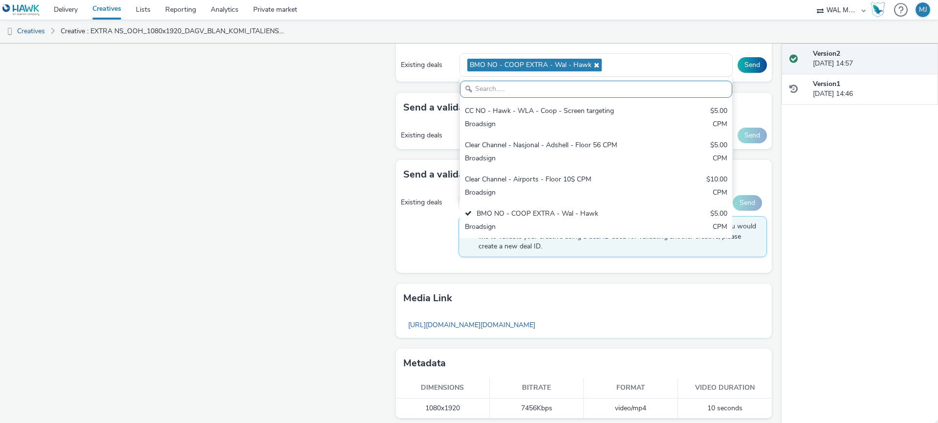
click at [747, 91] on div "Send a validation request to Broadsign Existing deals BMO NO - COOP EXTRA - Wal…" at bounding box center [584, 56] width 376 height 74
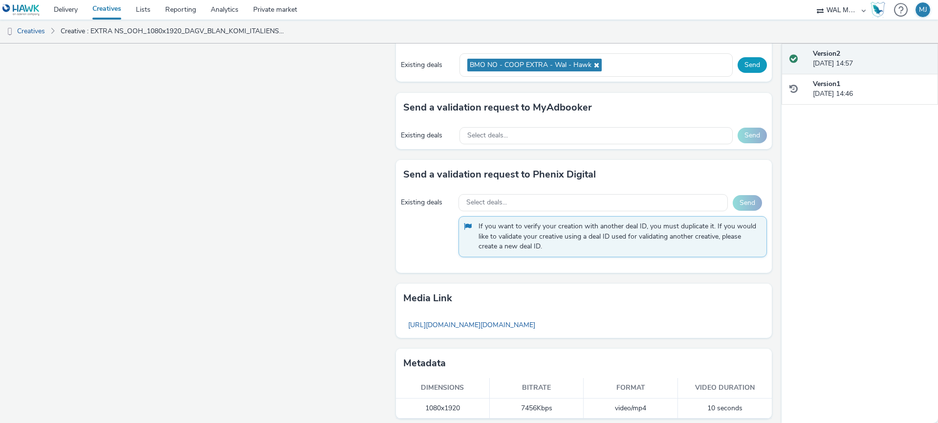
click at [758, 69] on button "Send" at bounding box center [752, 65] width 29 height 16
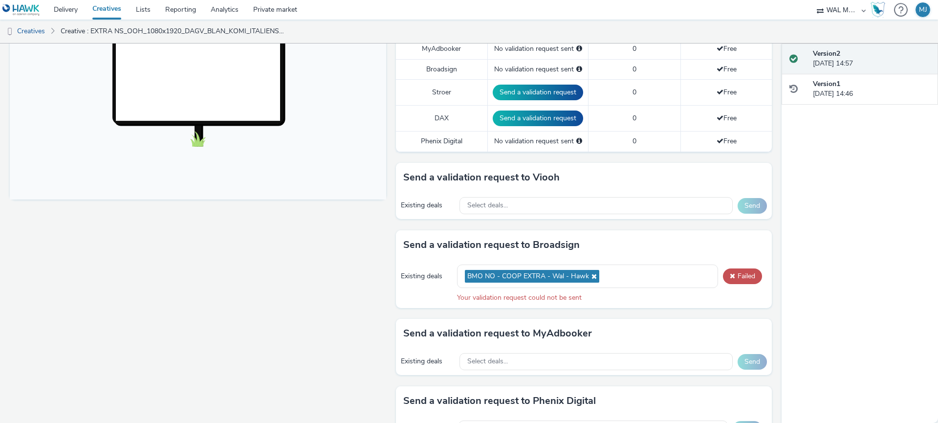
scroll to position [292, 0]
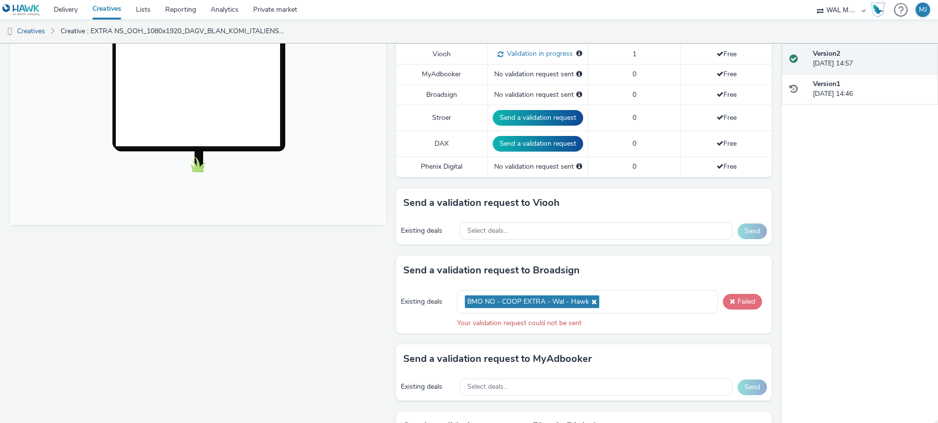
click at [752, 297] on button "Failed" at bounding box center [742, 302] width 39 height 16
click at [749, 300] on button "Failed" at bounding box center [742, 302] width 39 height 16
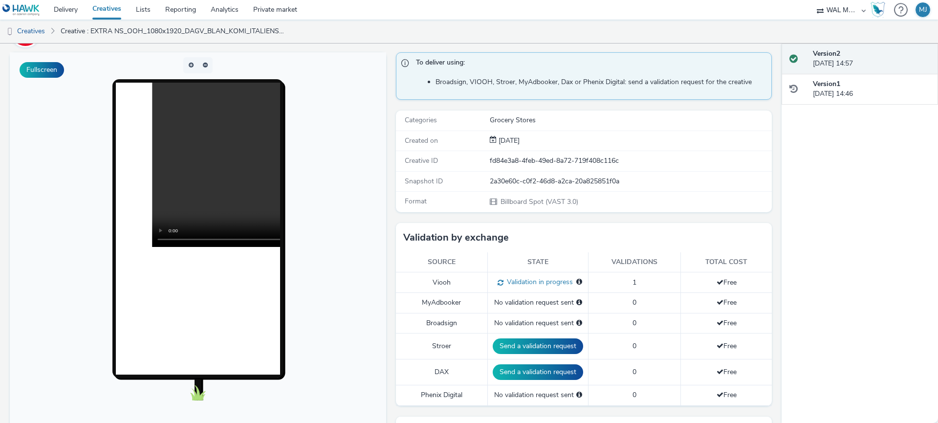
scroll to position [0, 0]
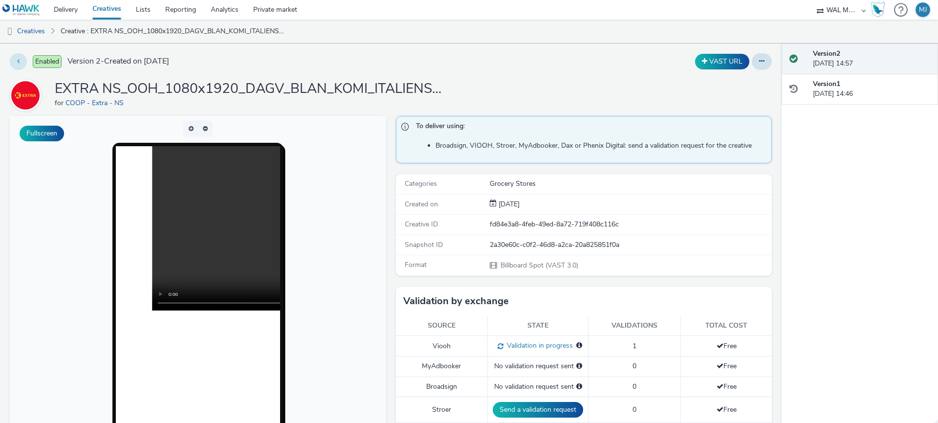
click at [19, 65] on button at bounding box center [18, 61] width 17 height 17
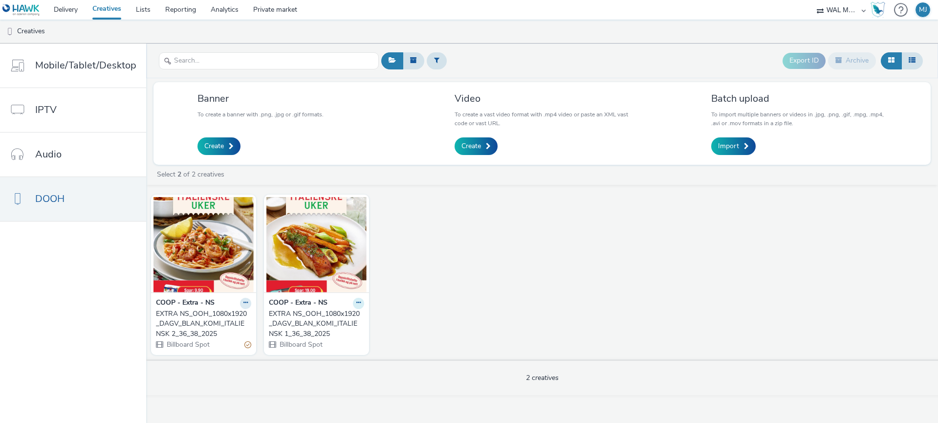
click at [356, 301] on icon at bounding box center [358, 303] width 4 height 6
click at [342, 320] on link "Edit" at bounding box center [327, 320] width 73 height 20
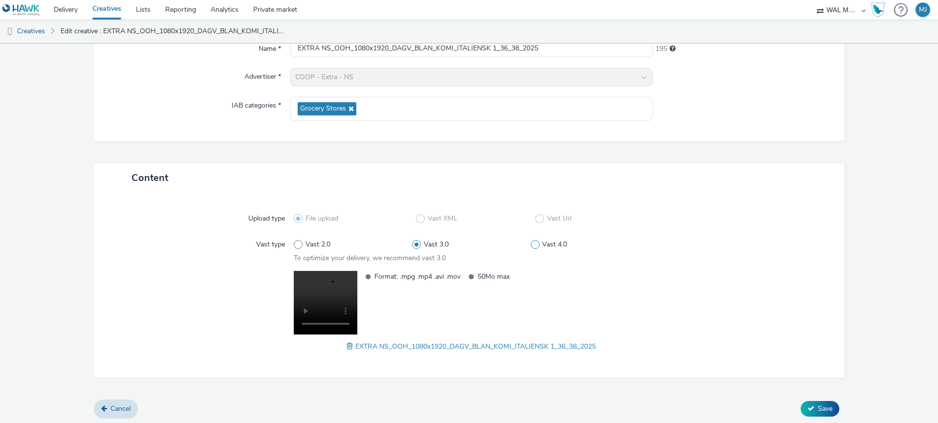
scroll to position [104, 0]
click at [809, 405] on icon at bounding box center [811, 406] width 7 height 7
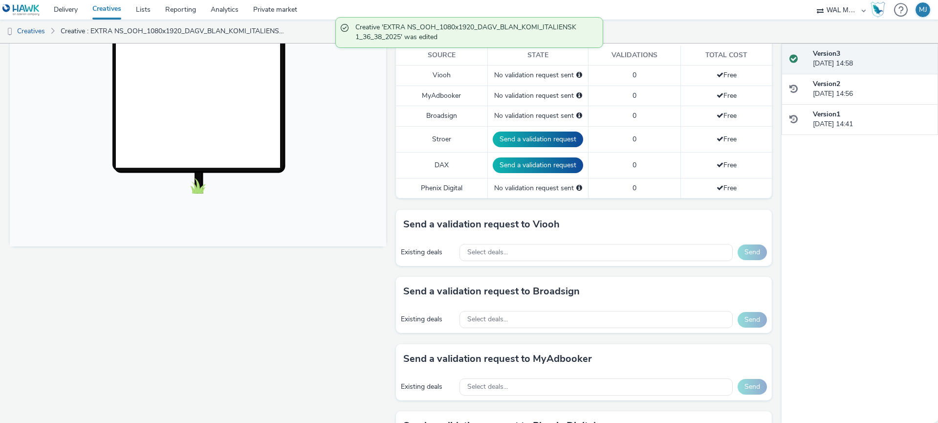
scroll to position [271, 0]
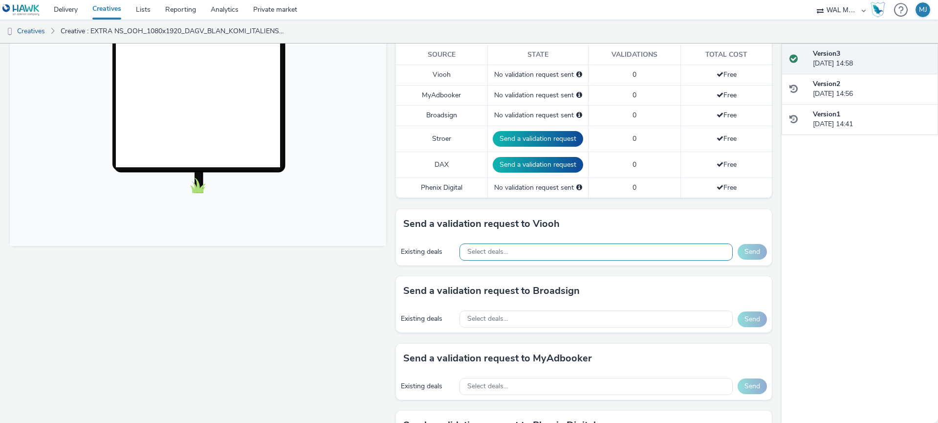
click at [575, 254] on div "Select deals..." at bounding box center [597, 251] width 274 height 17
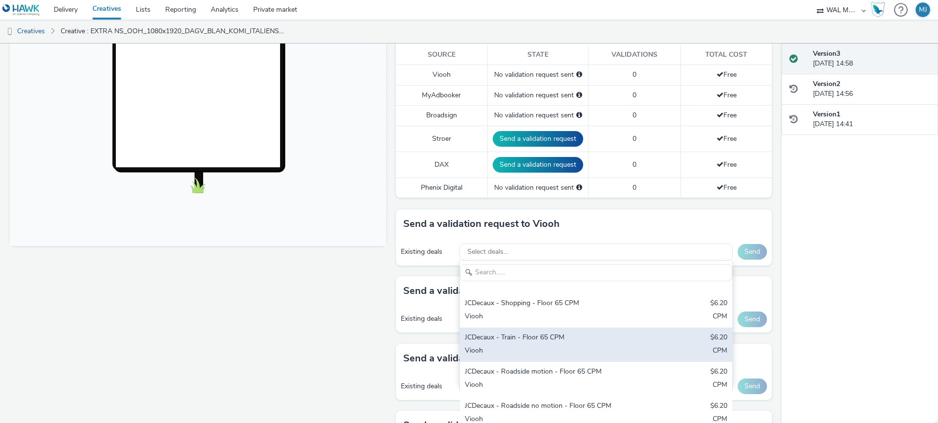
scroll to position [31, 0]
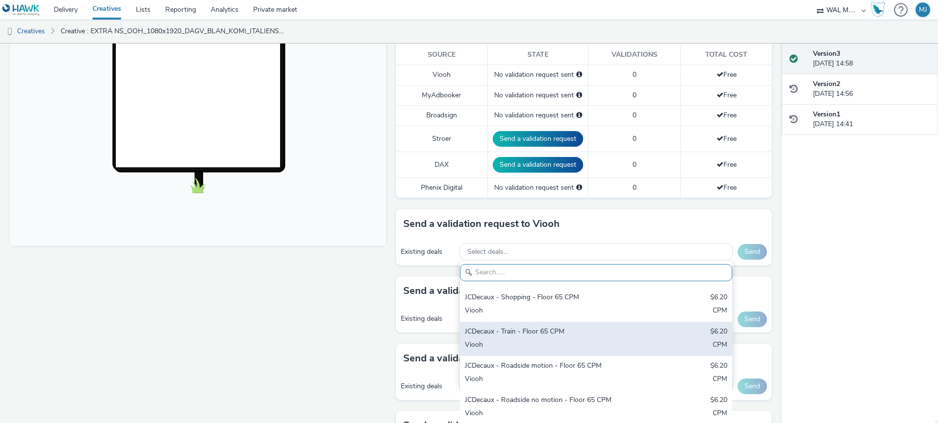
click at [535, 337] on div "JCDecaux - Train - Floor 65 CPM $6.20 Viooh CPM" at bounding box center [596, 339] width 273 height 34
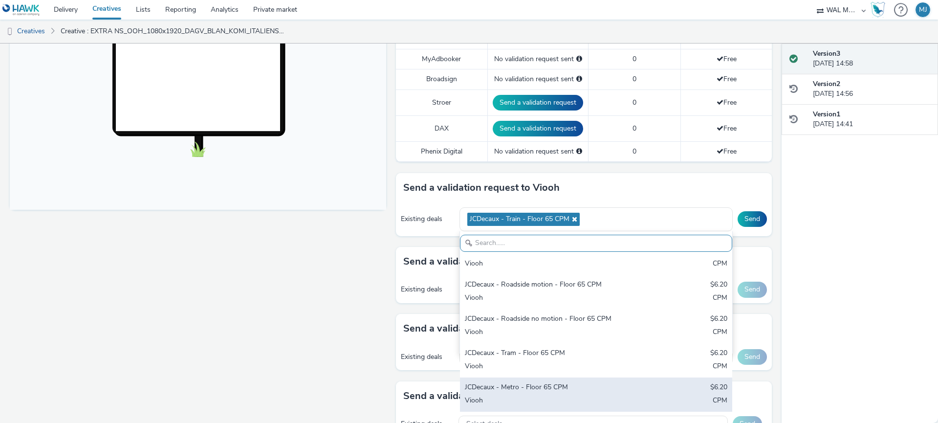
scroll to position [317, 0]
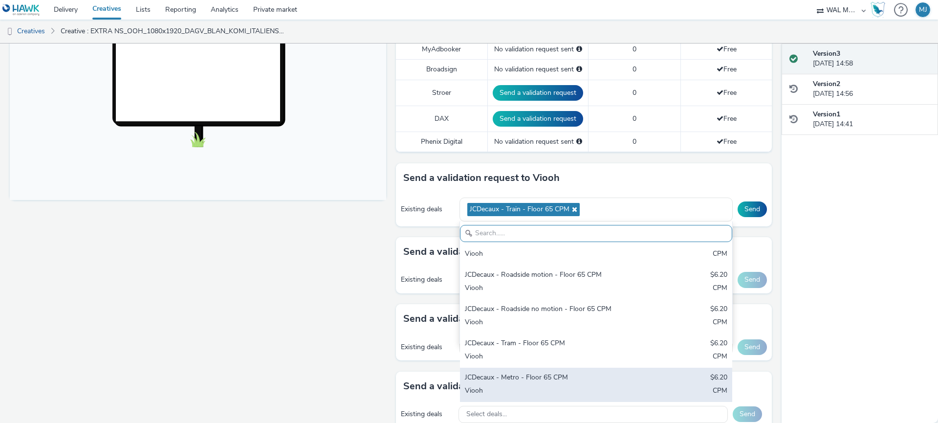
click at [526, 379] on div "JCDecaux - Metro - Floor 65 CPM" at bounding box center [552, 378] width 174 height 11
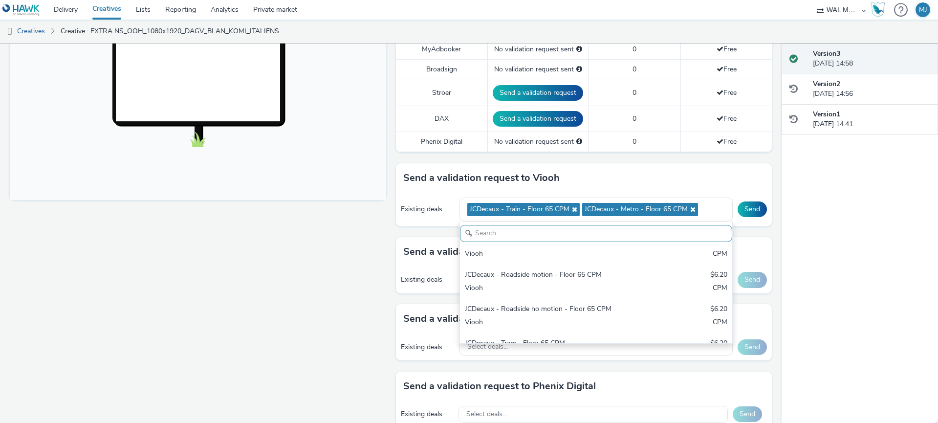
click at [766, 228] on div "Send a validation request to Viooh Existing deals JCDecaux - Train - Floor 65 C…" at bounding box center [584, 200] width 376 height 74
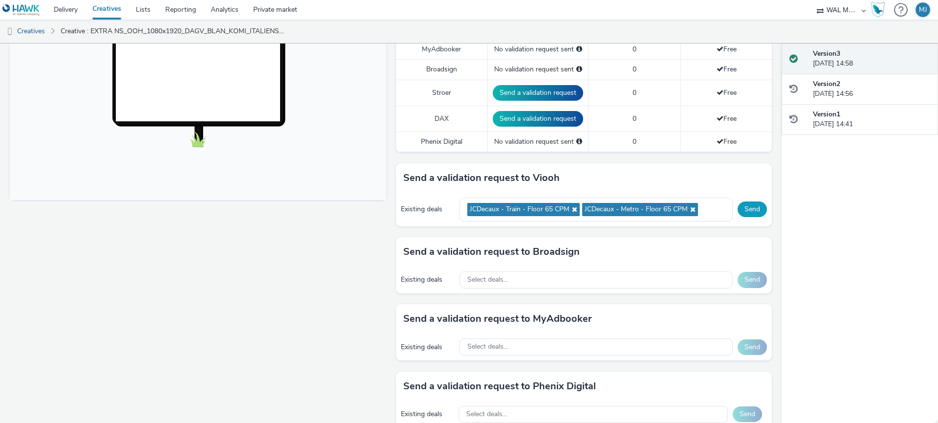
click at [753, 209] on button "Send" at bounding box center [752, 209] width 29 height 16
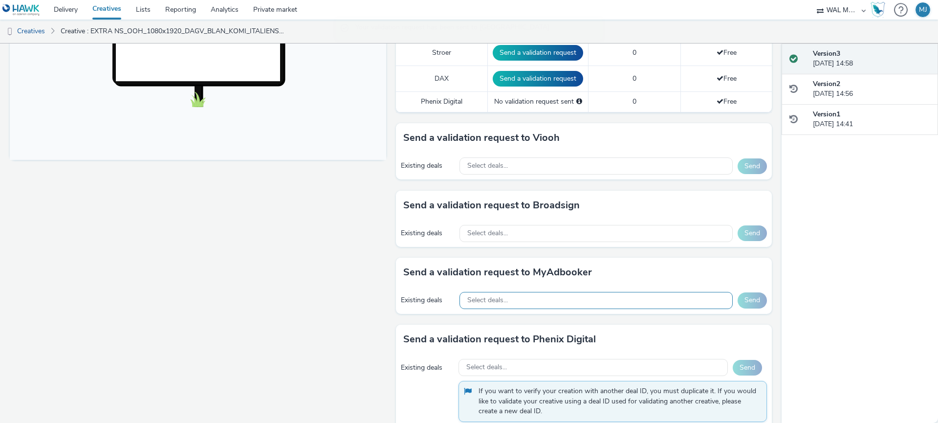
scroll to position [357, 0]
click at [576, 238] on div "Select deals..." at bounding box center [597, 232] width 274 height 17
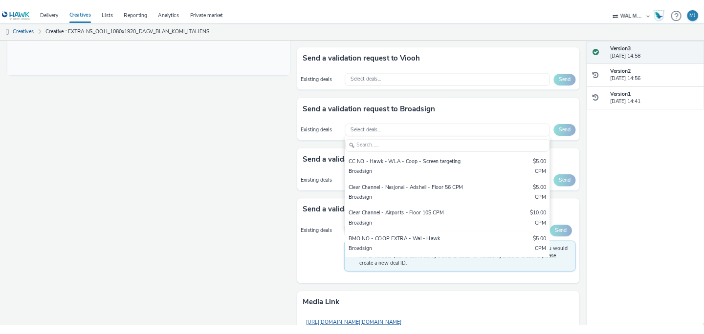
scroll to position [529, 0]
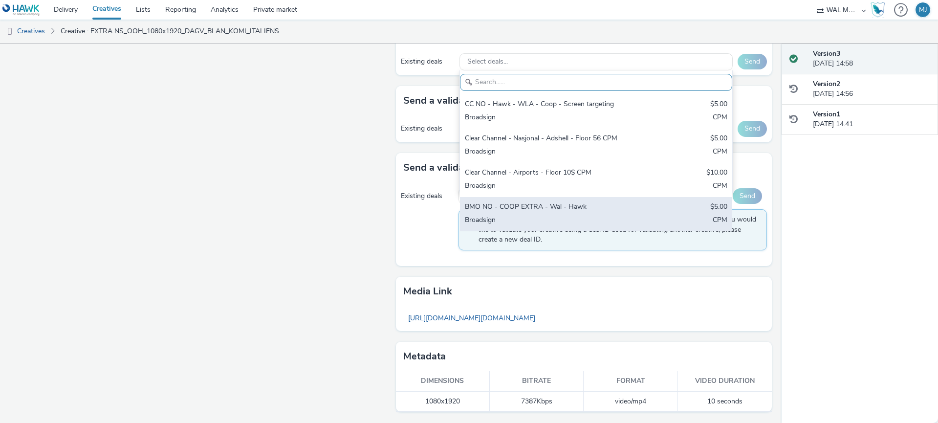
click at [519, 221] on div "Broadsign" at bounding box center [552, 220] width 174 height 11
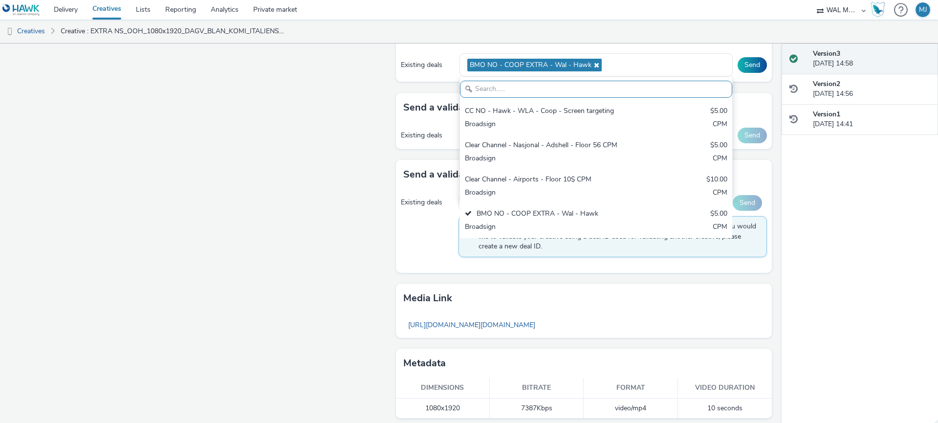
click at [770, 88] on div "Send a validation request to Broadsign Existing deals BMO NO - COOP EXTRA - Wal…" at bounding box center [584, 56] width 376 height 74
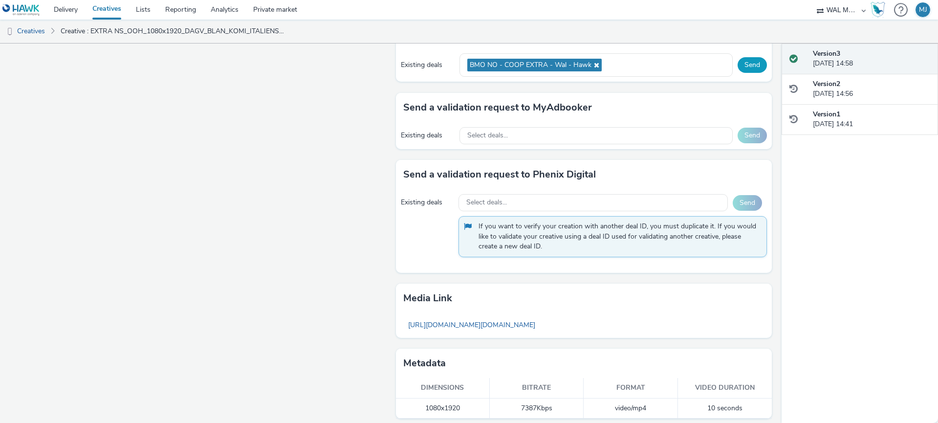
click at [748, 64] on button "Send" at bounding box center [752, 65] width 29 height 16
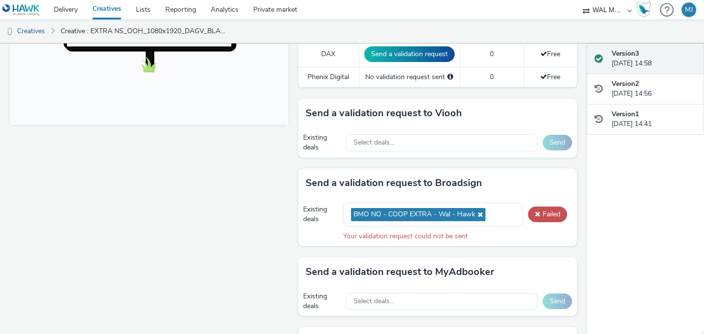
scroll to position [392, 0]
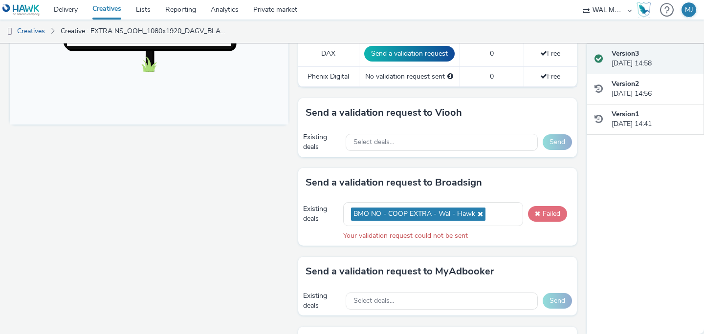
click at [545, 212] on button "Failed" at bounding box center [547, 214] width 39 height 16
click at [246, 256] on div "Fullscreen" at bounding box center [152, 166] width 284 height 885
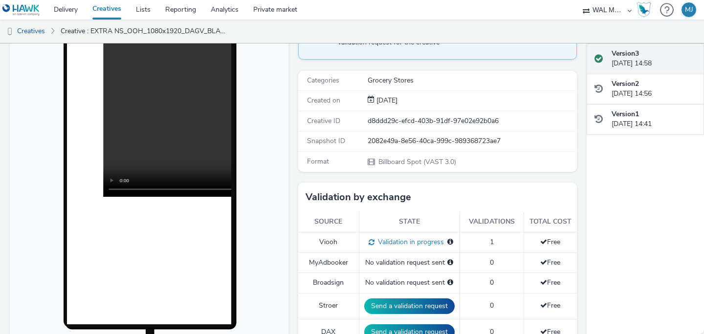
scroll to position [0, 0]
